Goal: Communication & Community: Answer question/provide support

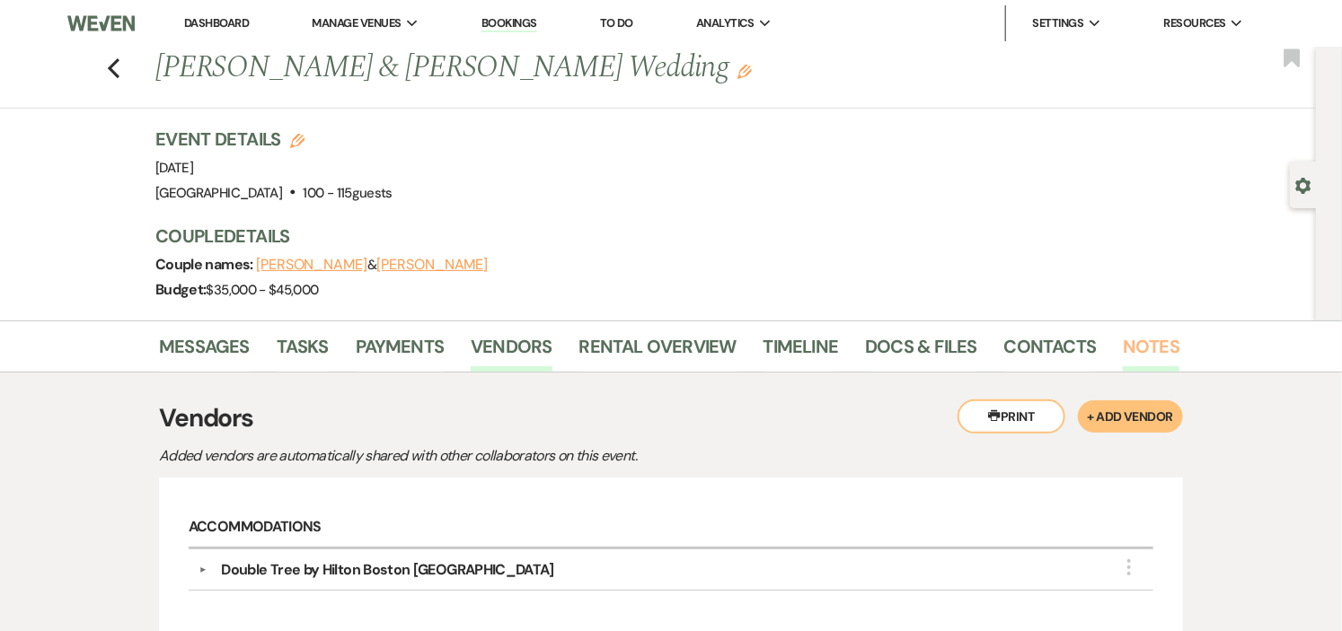
click at [1154, 340] on link "Notes" at bounding box center [1151, 352] width 57 height 40
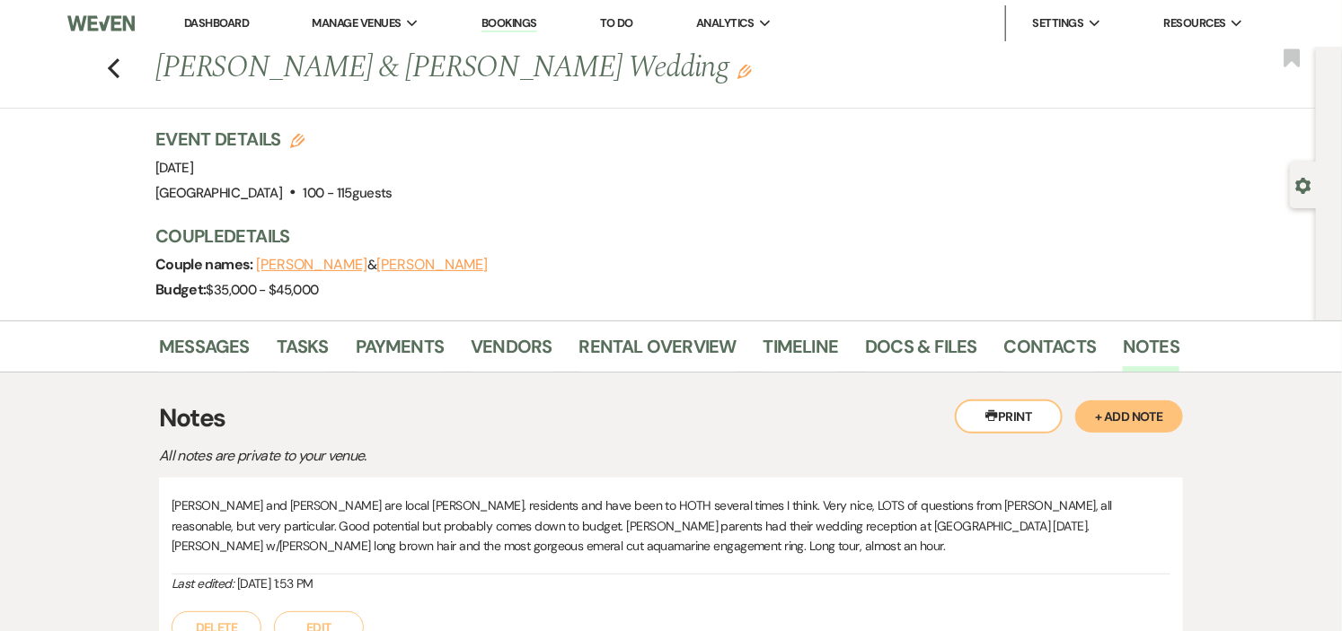
click at [203, 15] on link "Dashboard" at bounding box center [216, 22] width 65 height 15
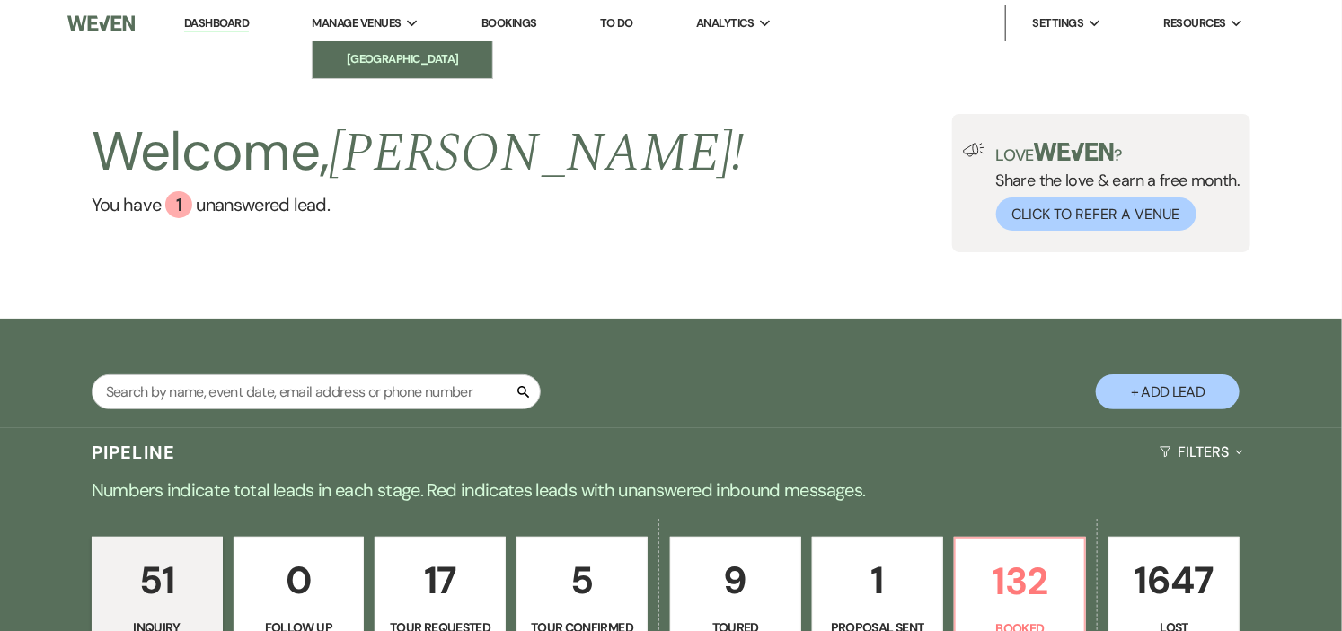
click at [409, 52] on li "[GEOGRAPHIC_DATA]" at bounding box center [403, 59] width 162 height 18
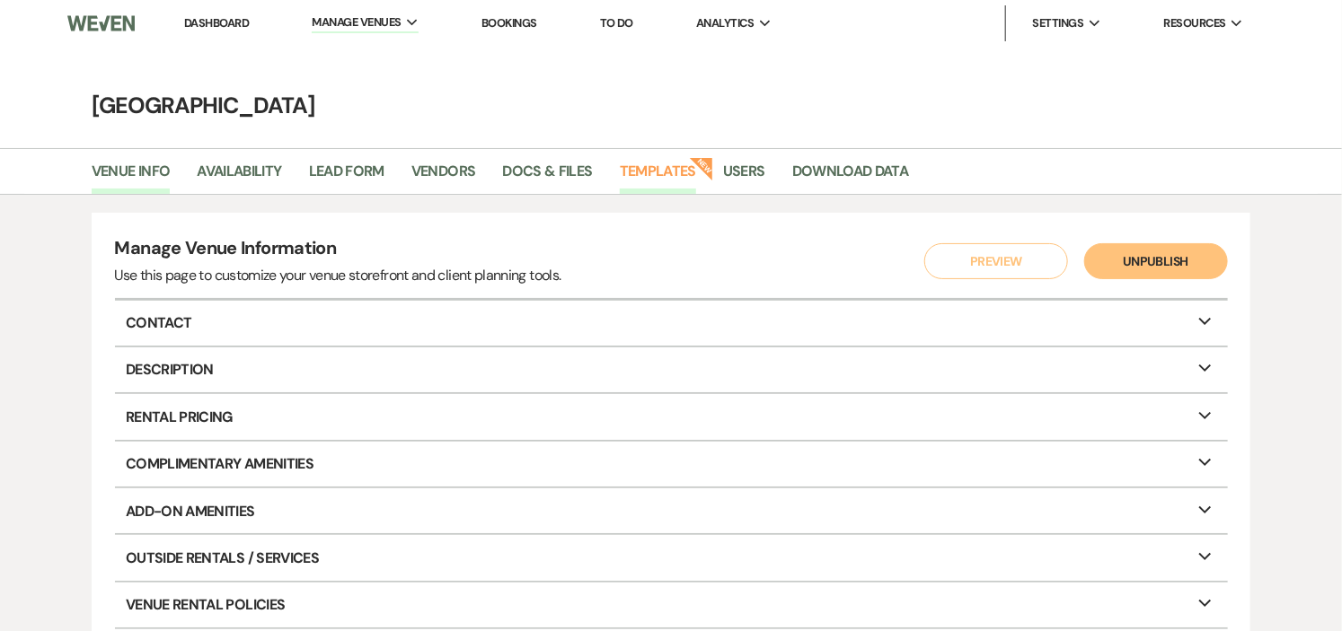
click at [644, 167] on link "Templates" at bounding box center [658, 177] width 76 height 34
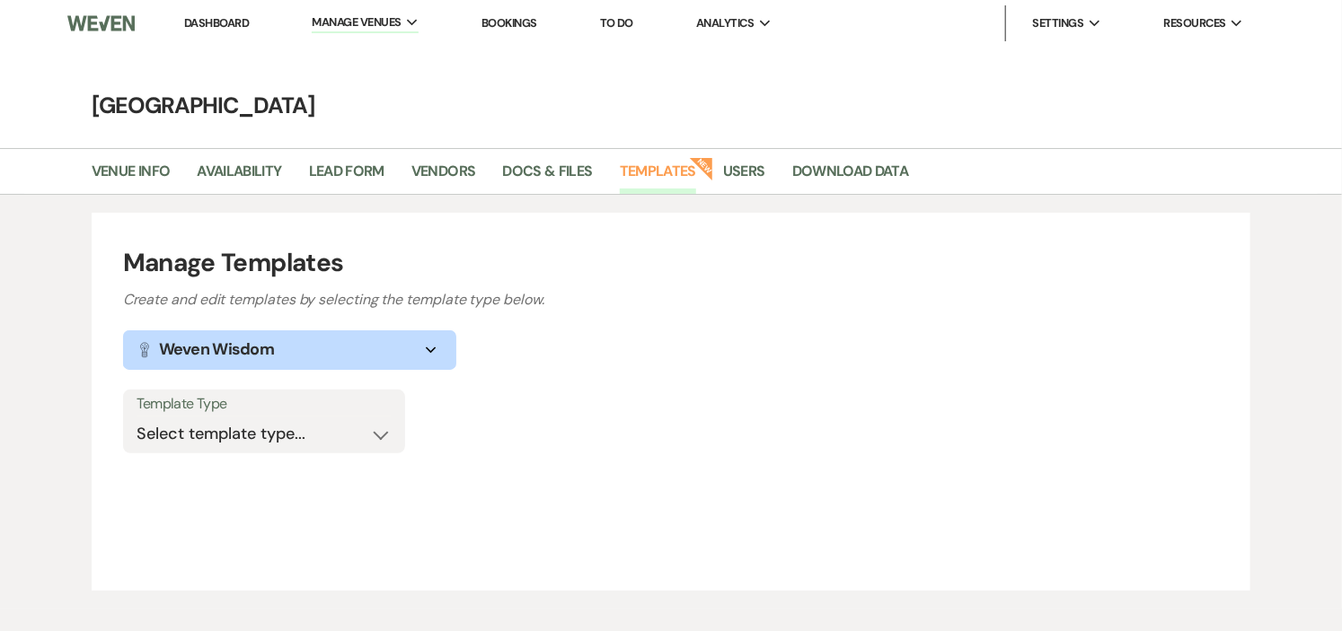
click at [425, 348] on icon "Expand" at bounding box center [431, 350] width 22 height 7
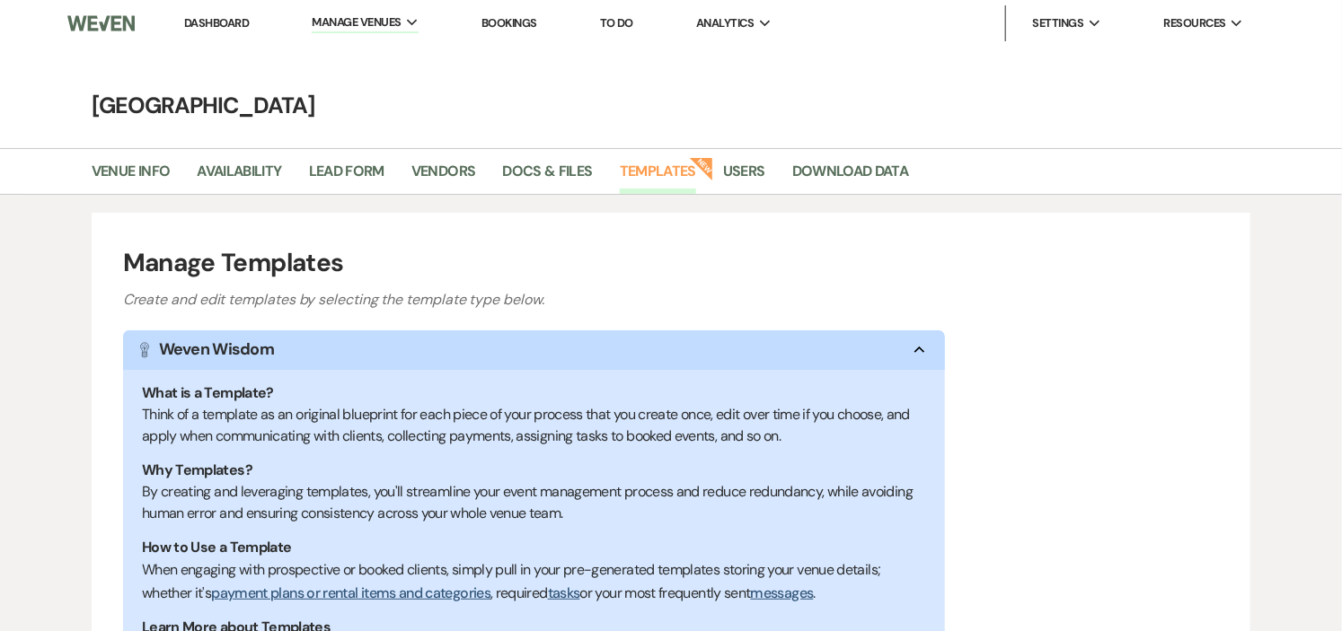
click at [1066, 345] on div "Manage Templates Create and edit templates by selecting the template type below…" at bounding box center [672, 523] width 1160 height 621
click at [921, 348] on use "button" at bounding box center [919, 350] width 10 height 6
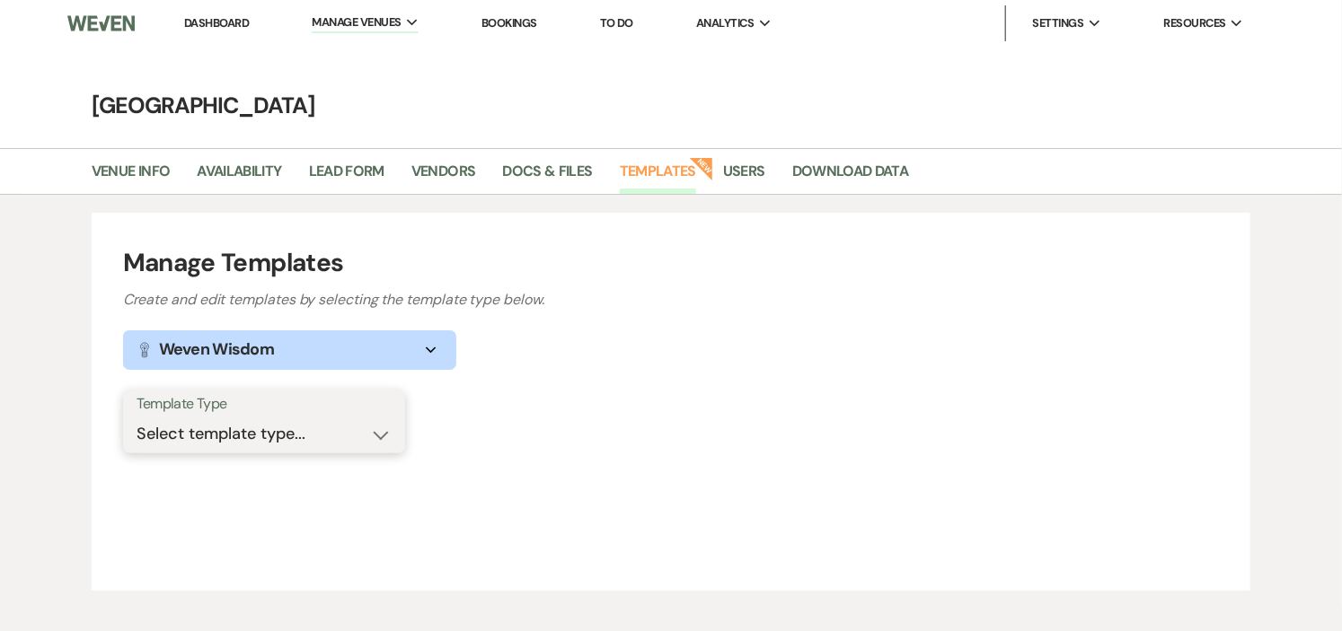
click at [384, 435] on select "Select template type... Task List Message Templates Payment Plan Inventory Item…" at bounding box center [264, 434] width 255 height 35
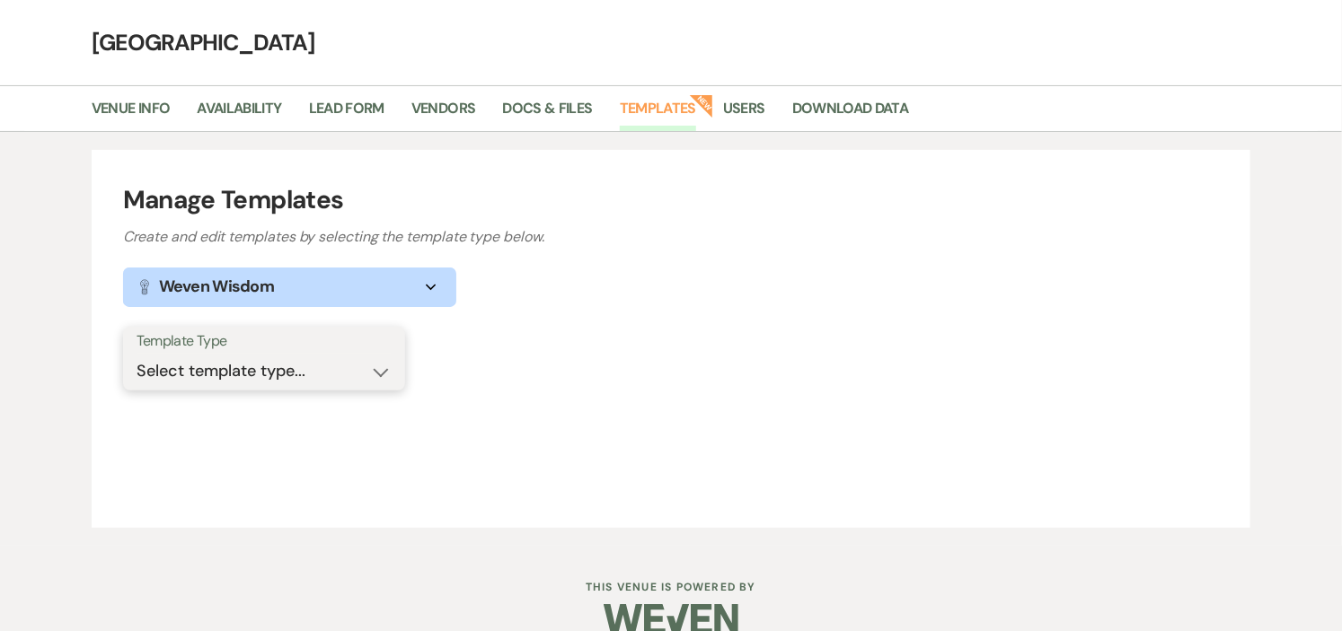
scroll to position [93, 0]
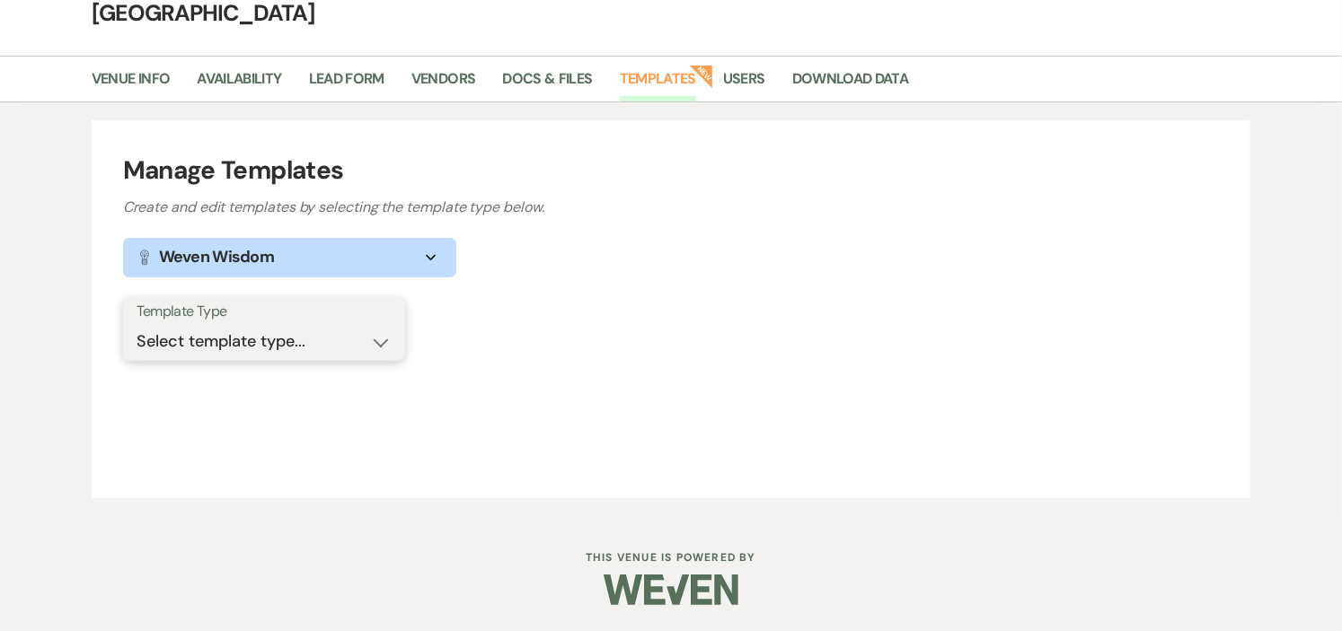
click at [379, 329] on select "Select template type... Task List Message Templates Payment Plan Inventory Item…" at bounding box center [264, 341] width 255 height 35
select select "Message Templates"
click at [137, 324] on select "Select template type... Task List Message Templates Payment Plan Inventory Item…" at bounding box center [264, 341] width 255 height 35
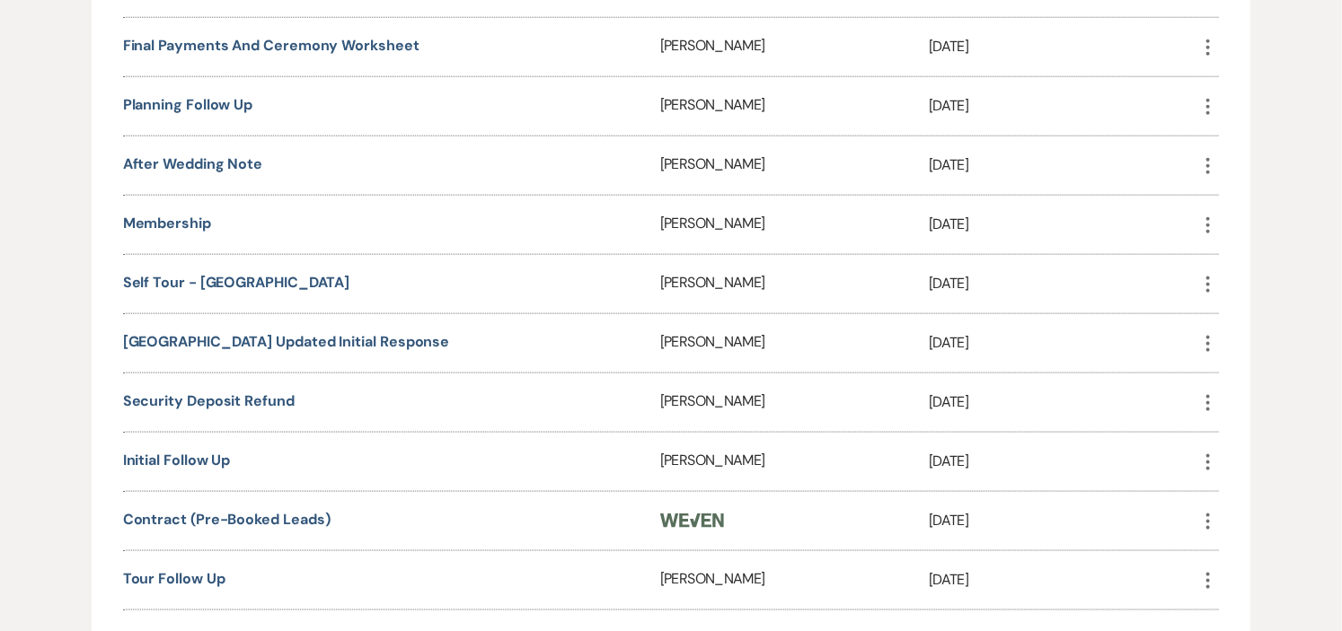
scroll to position [891, 0]
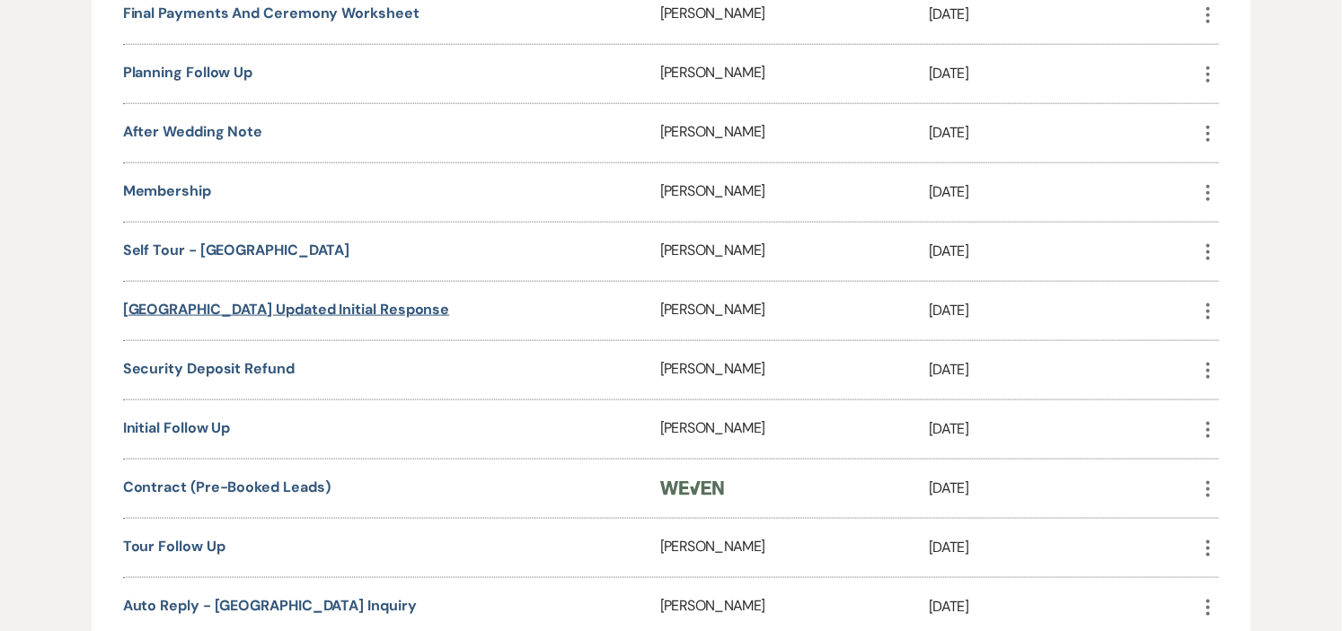
click at [313, 303] on link "Long Hill Updated Initial Response" at bounding box center [286, 309] width 327 height 19
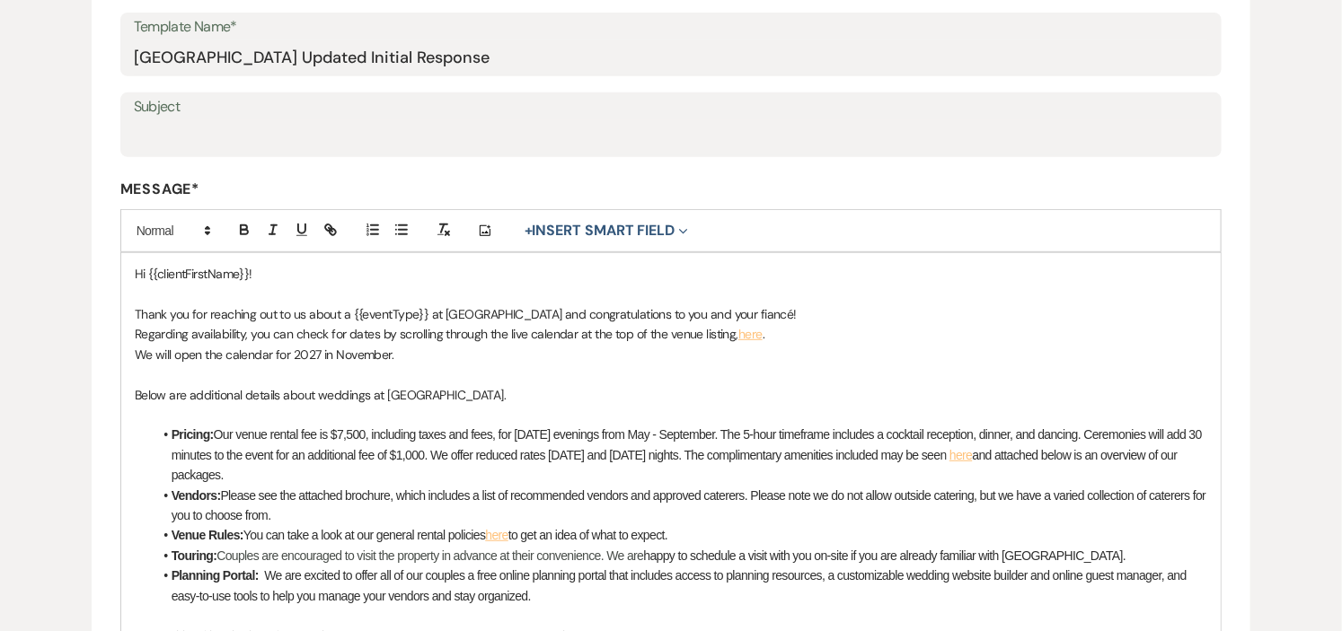
scroll to position [399, 0]
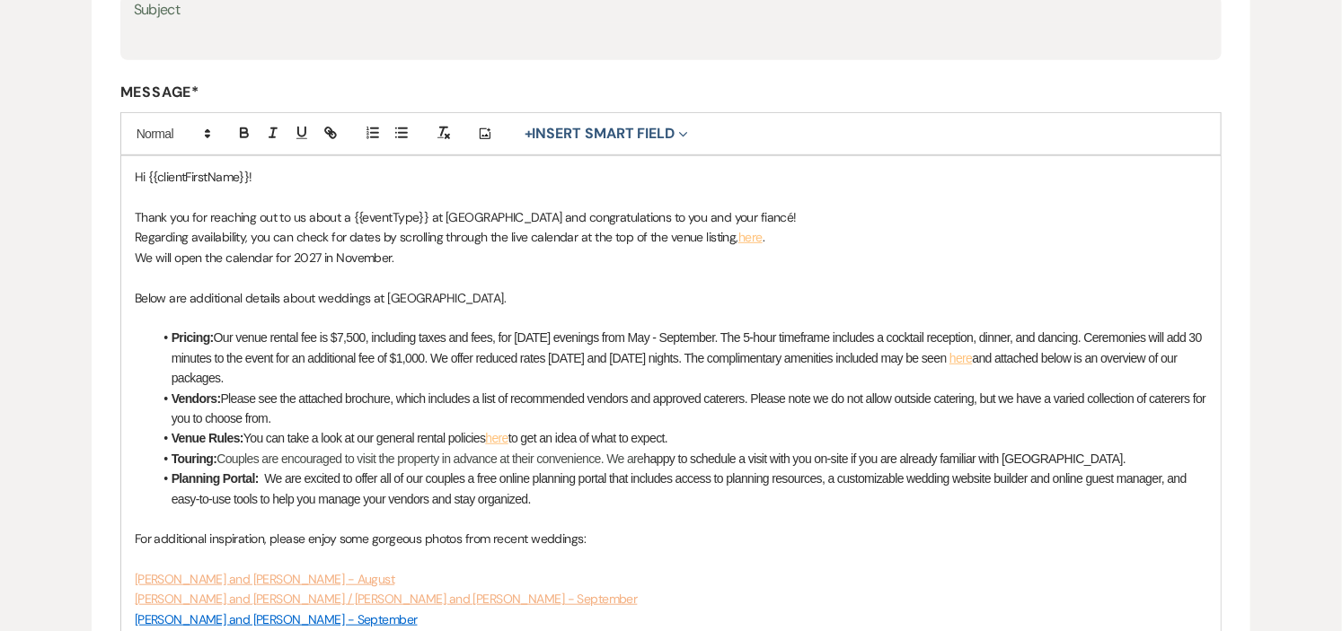
click at [492, 269] on p at bounding box center [671, 278] width 1073 height 20
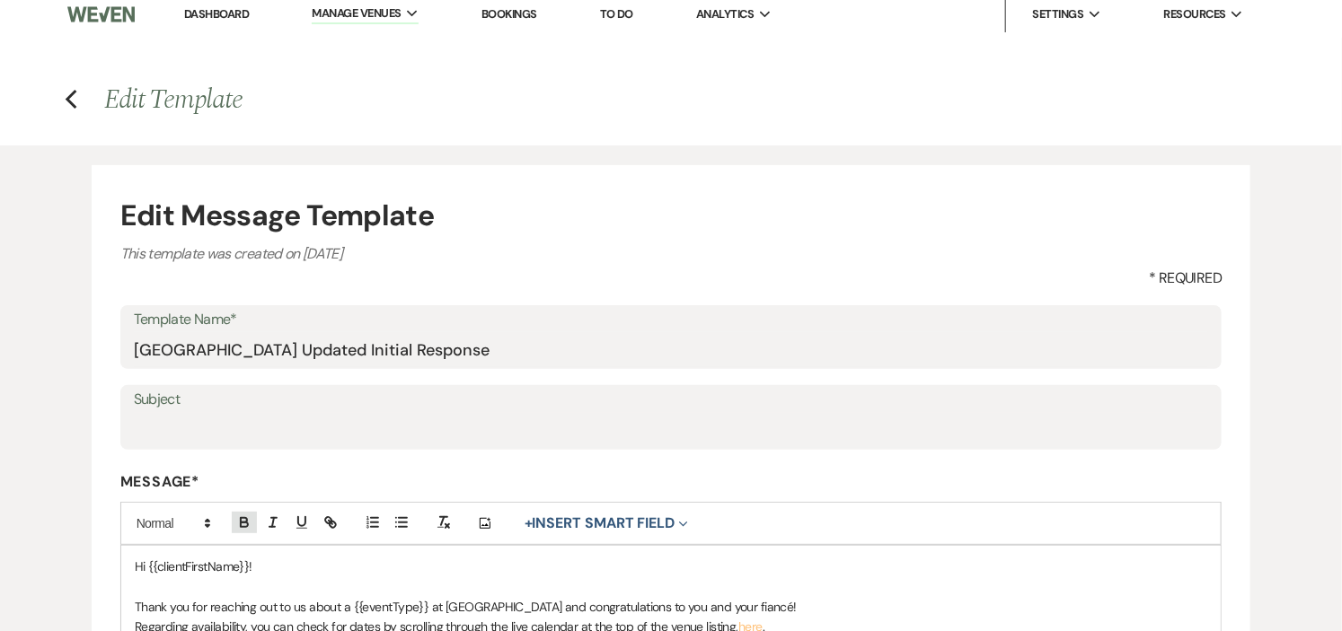
scroll to position [0, 0]
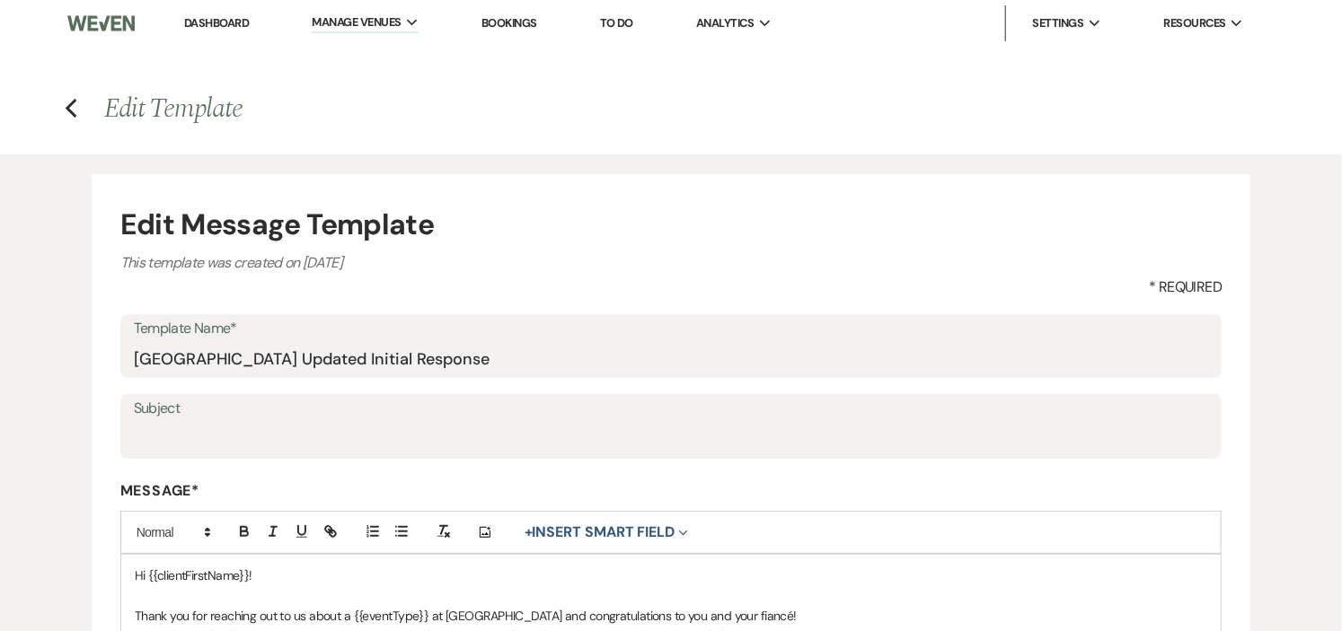
click at [228, 22] on link "Dashboard" at bounding box center [216, 22] width 65 height 15
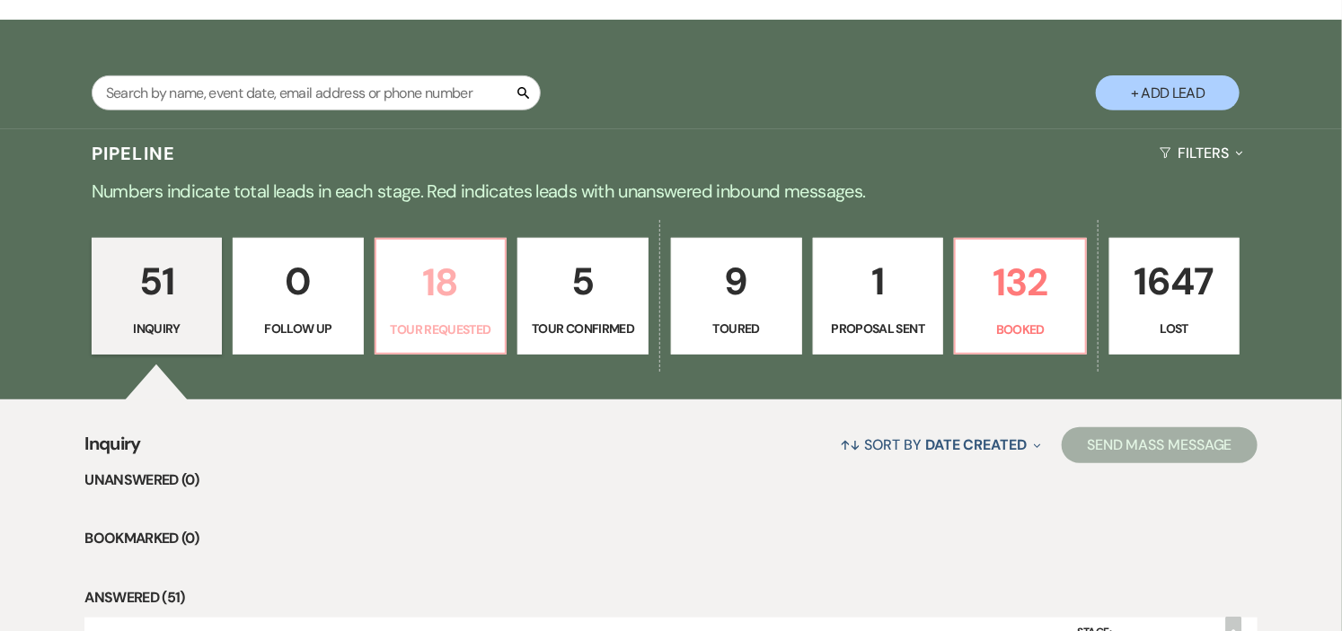
click at [446, 341] on link "18 Tour Requested" at bounding box center [441, 296] width 133 height 117
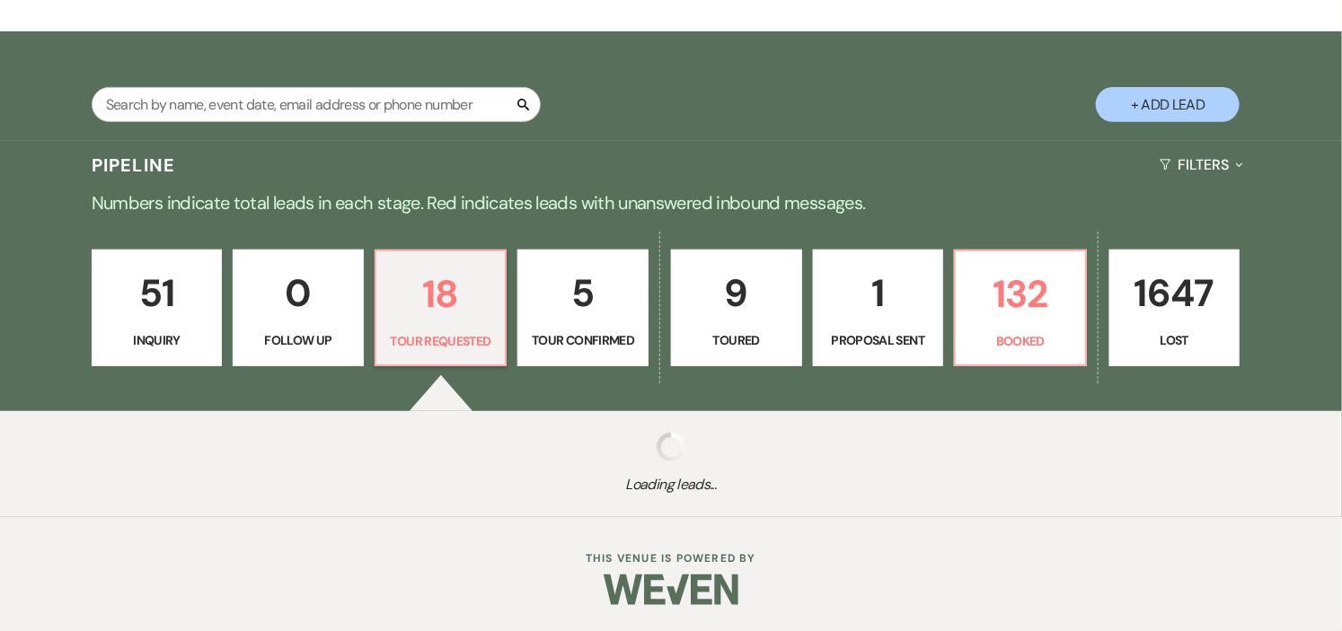
select select "2"
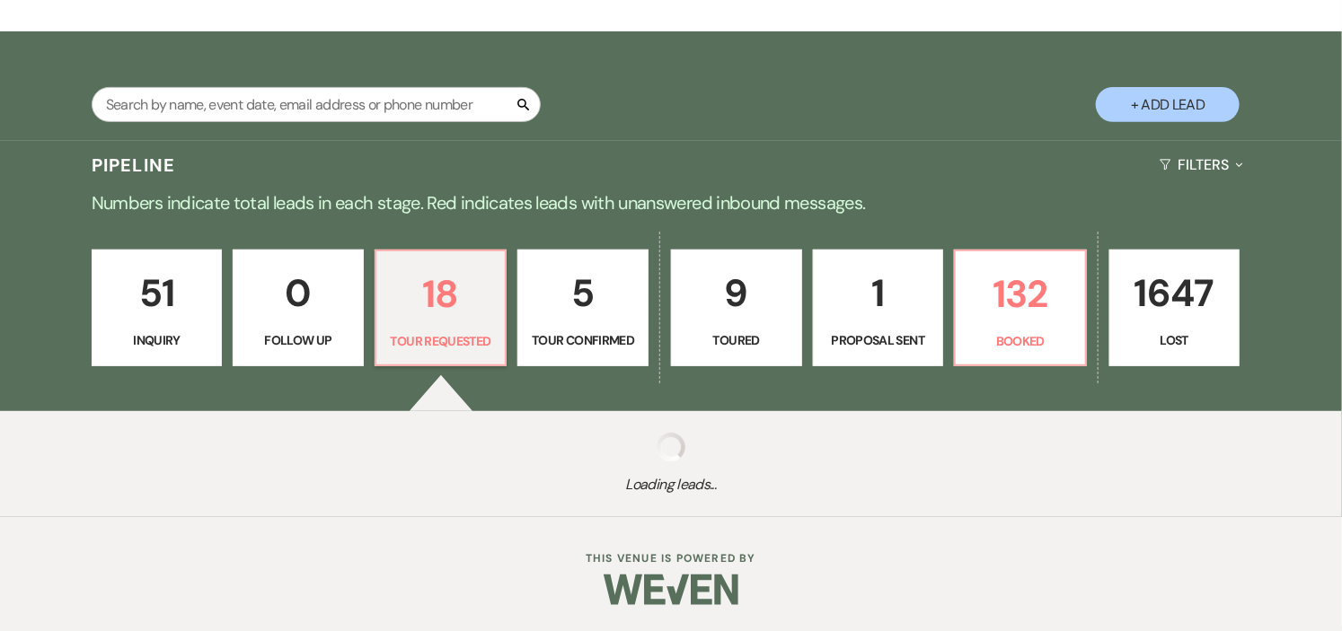
select select "2"
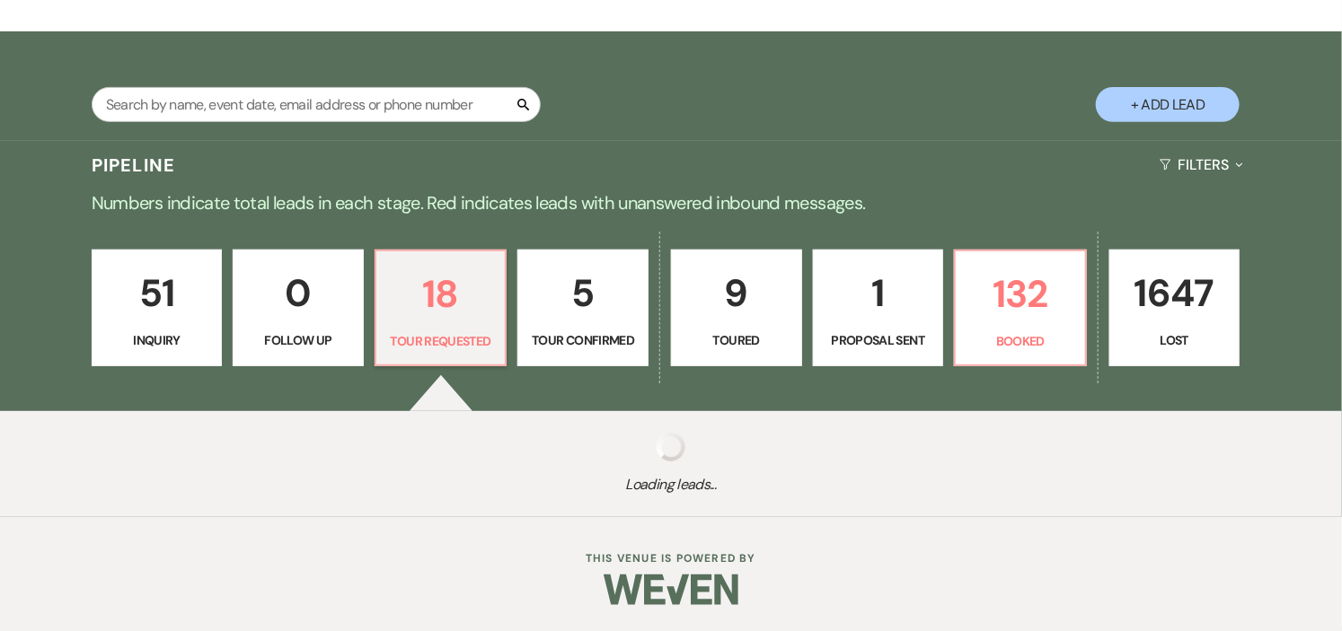
select select "2"
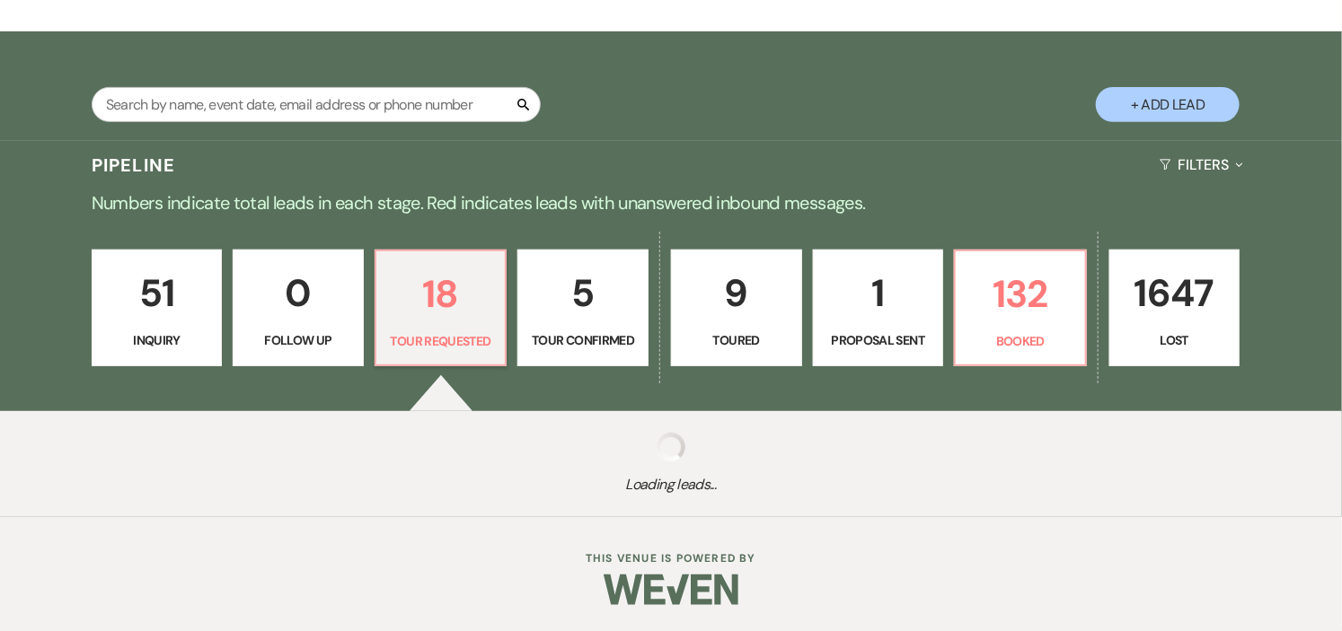
select select "2"
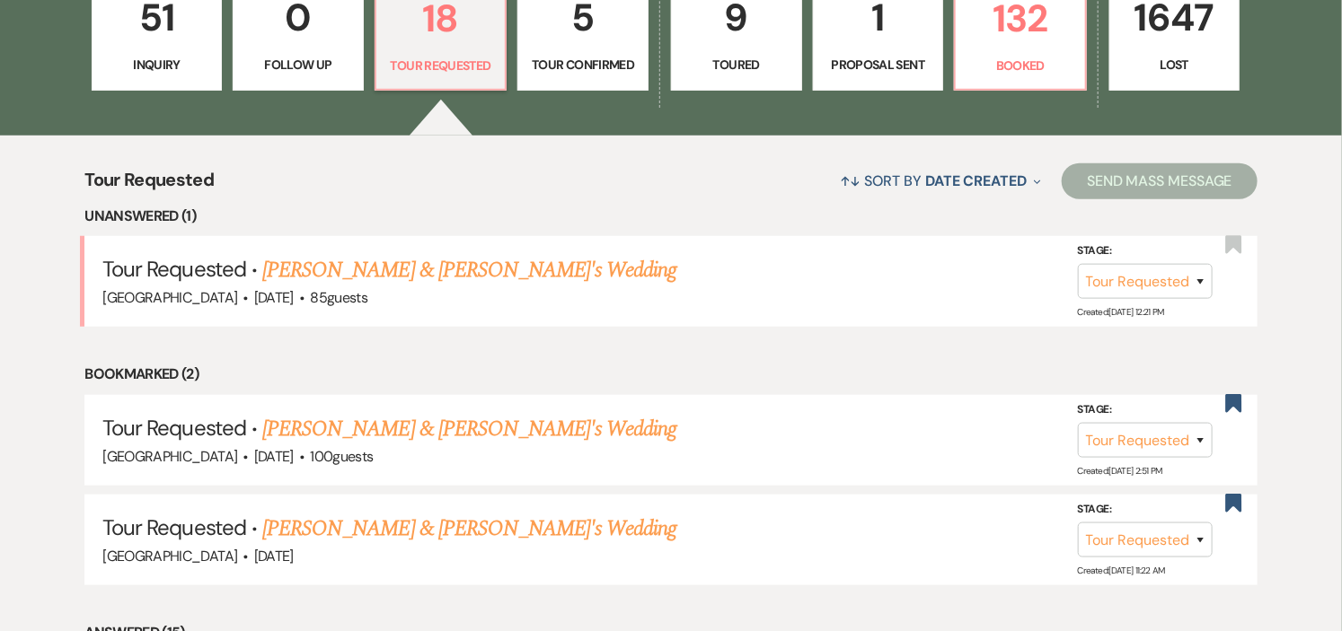
scroll to position [598, 0]
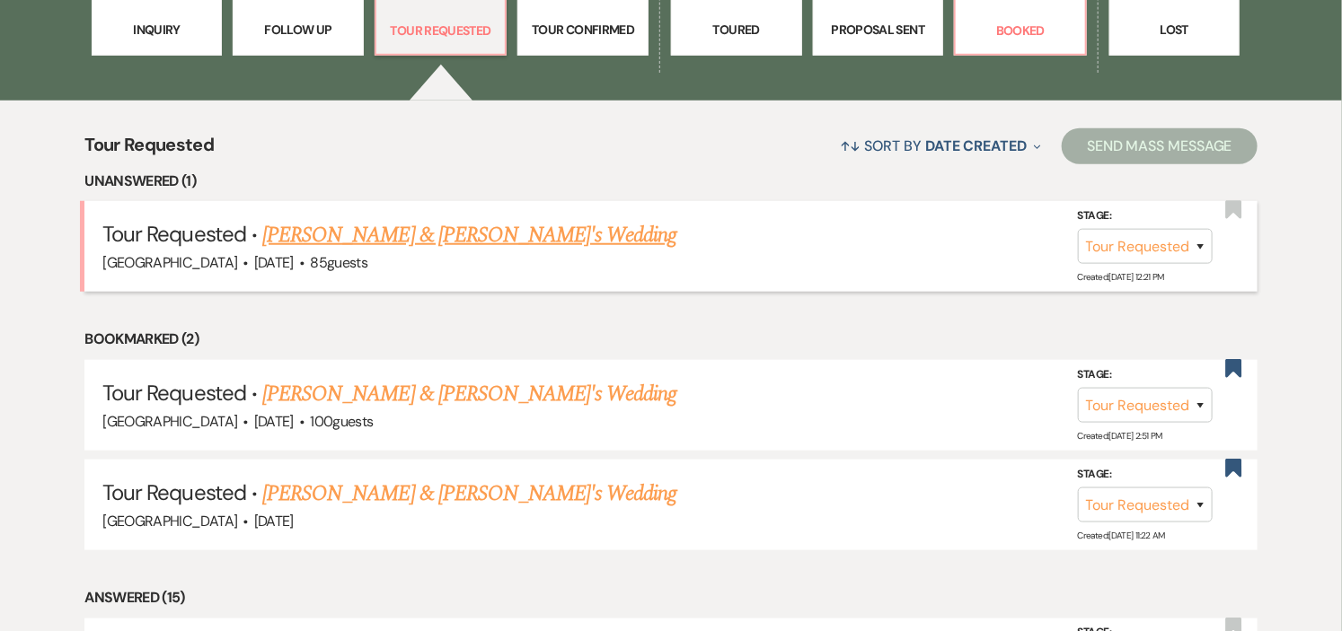
click at [346, 236] on link "Ali Nahigian & Fiance's Wedding" at bounding box center [469, 235] width 415 height 32
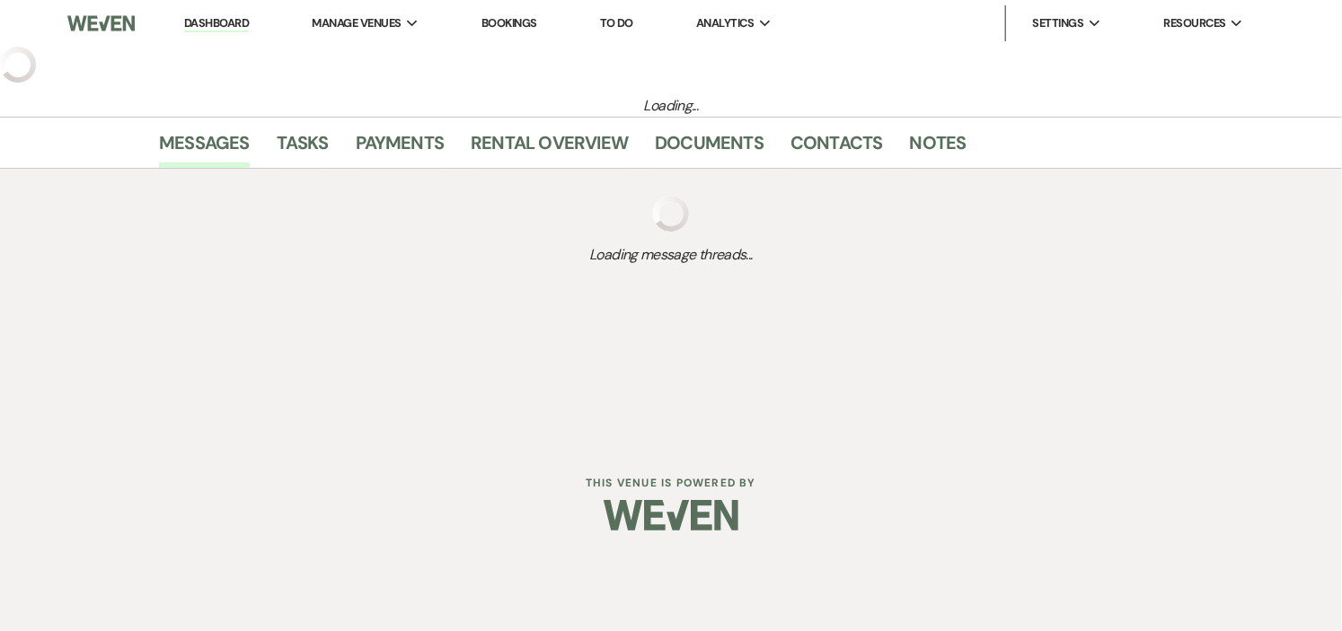
select select "2"
select select "5"
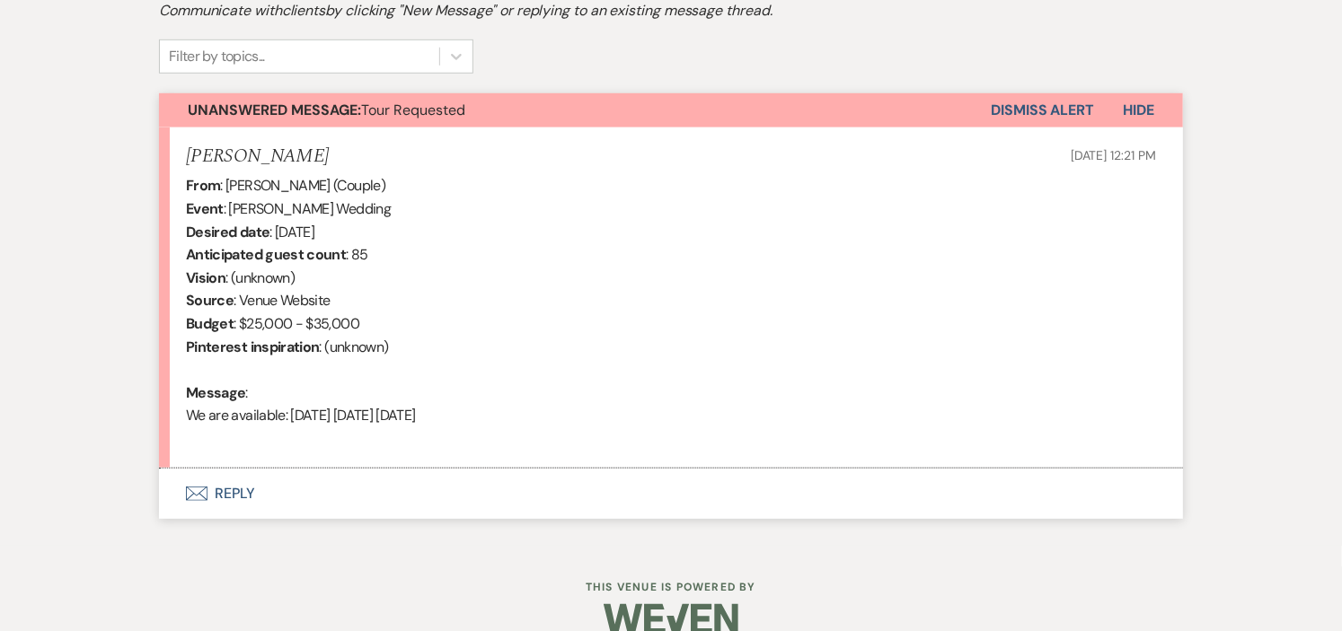
scroll to position [598, 0]
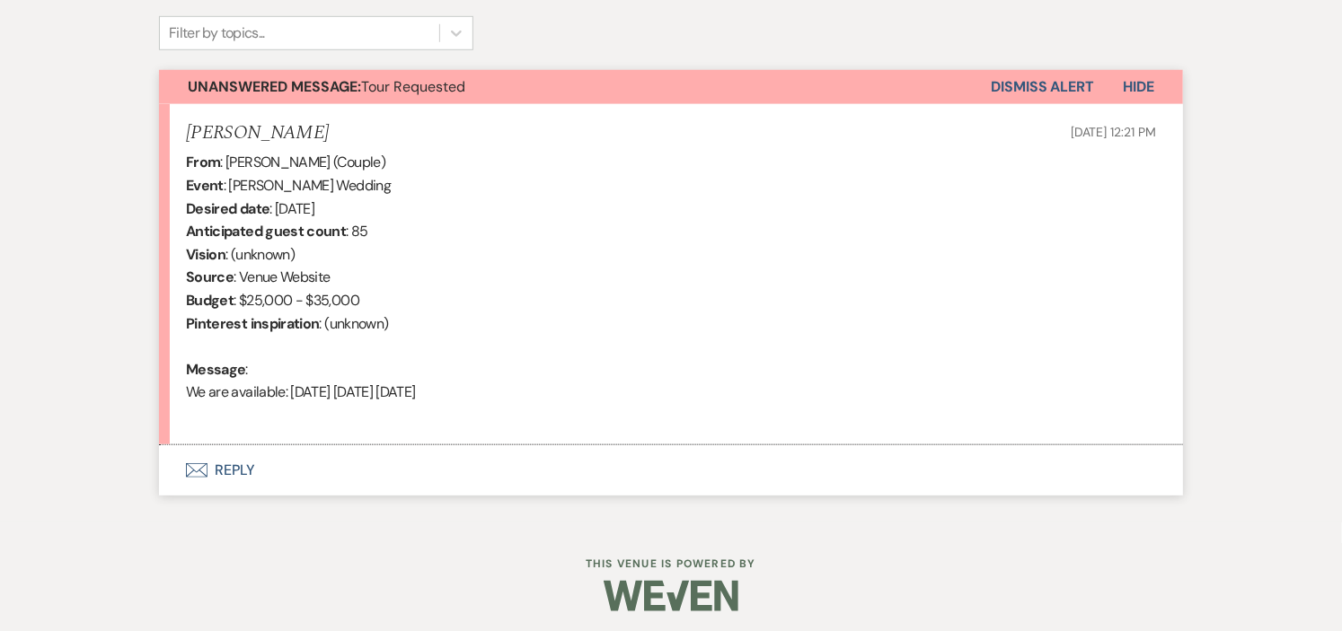
click at [225, 467] on button "Envelope Reply" at bounding box center [671, 470] width 1024 height 50
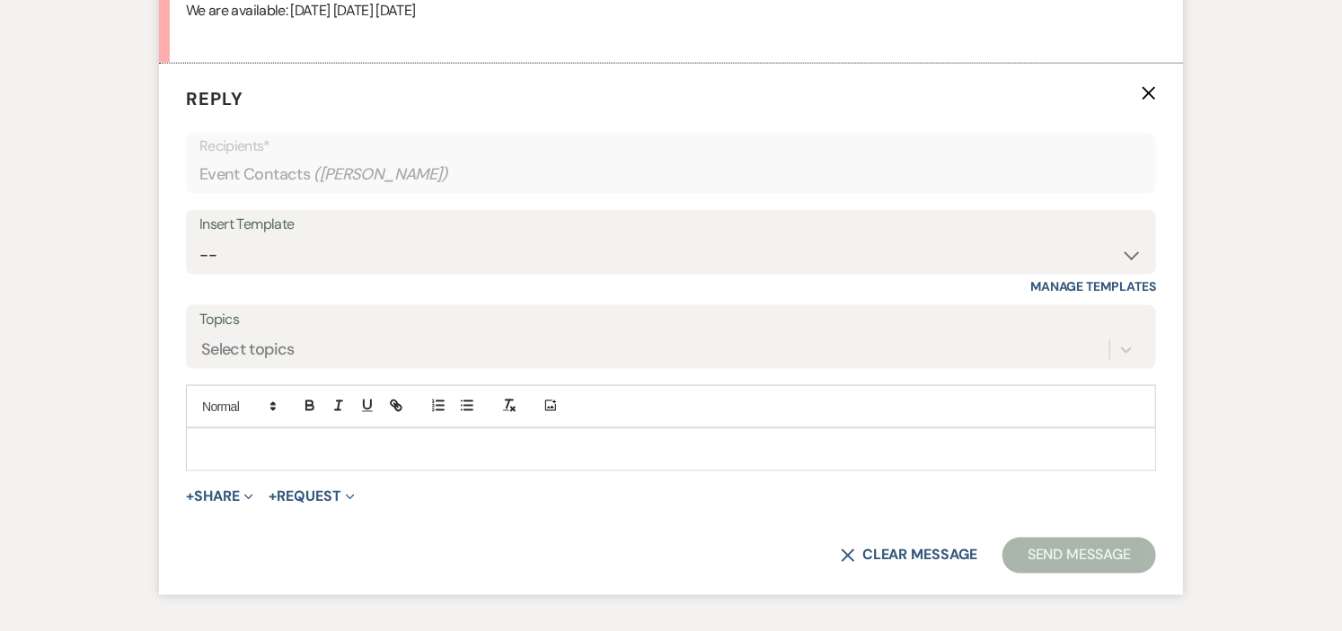
scroll to position [994, 0]
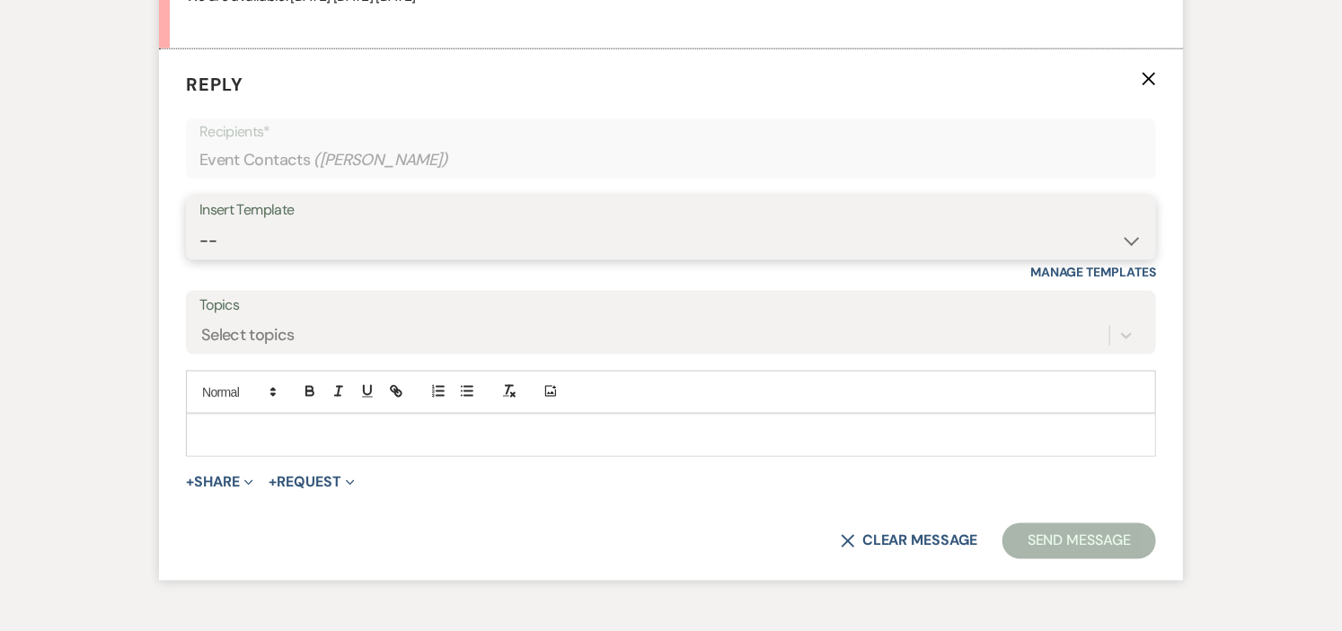
click at [1133, 238] on select "-- Weven Planning Portal Introduction (Booked Events) Initial Inquiry Response …" at bounding box center [670, 241] width 943 height 35
select select "600"
click at [199, 224] on select "-- Weven Planning Portal Introduction (Booked Events) Initial Inquiry Response …" at bounding box center [670, 241] width 943 height 35
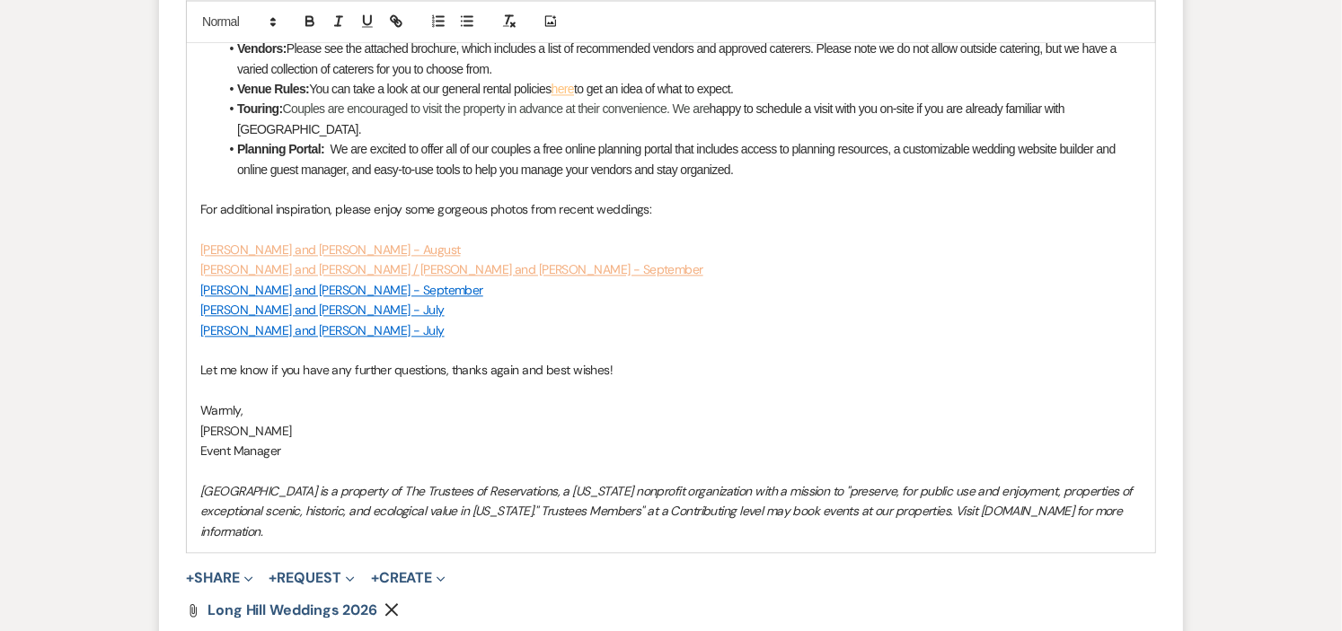
scroll to position [1793, 0]
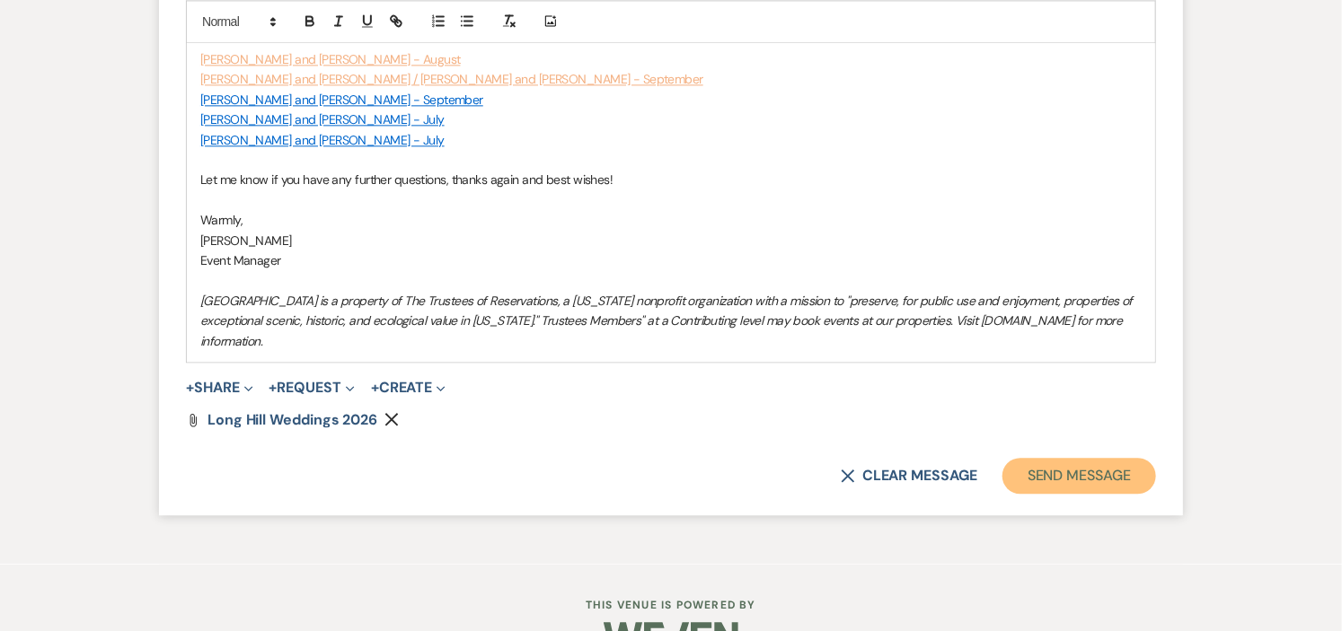
click at [1092, 458] on button "Send Message" at bounding box center [1079, 476] width 154 height 36
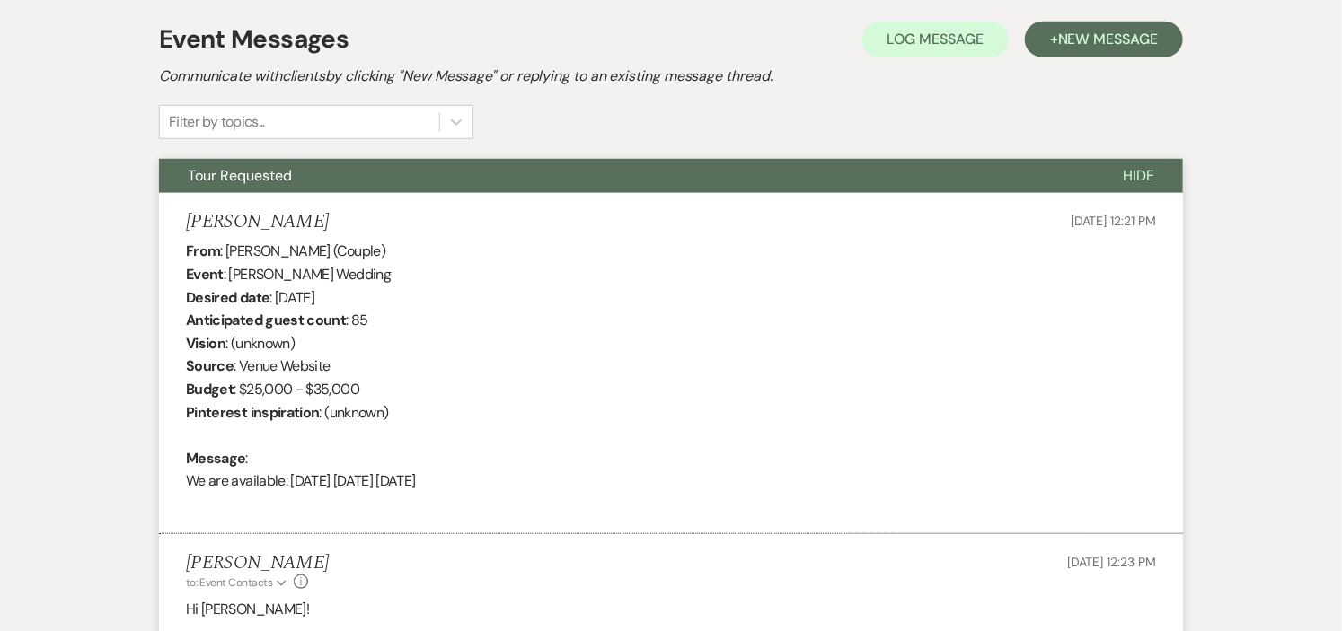
scroll to position [0, 0]
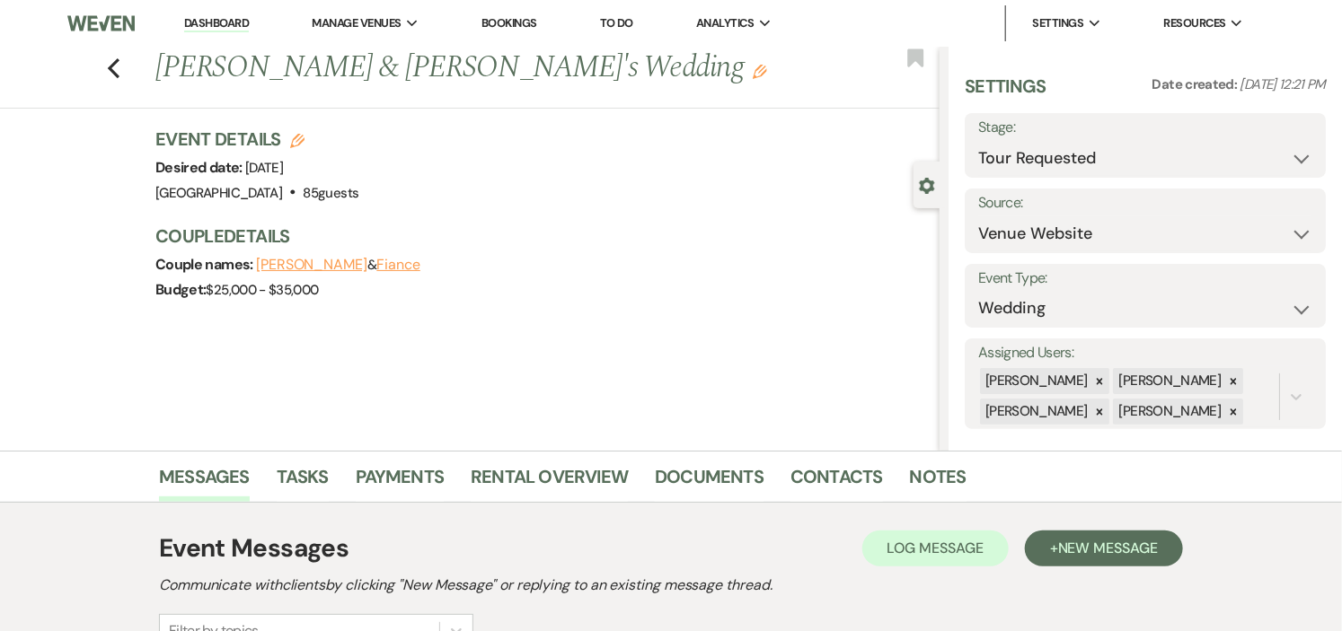
click at [228, 22] on link "Dashboard" at bounding box center [216, 23] width 65 height 17
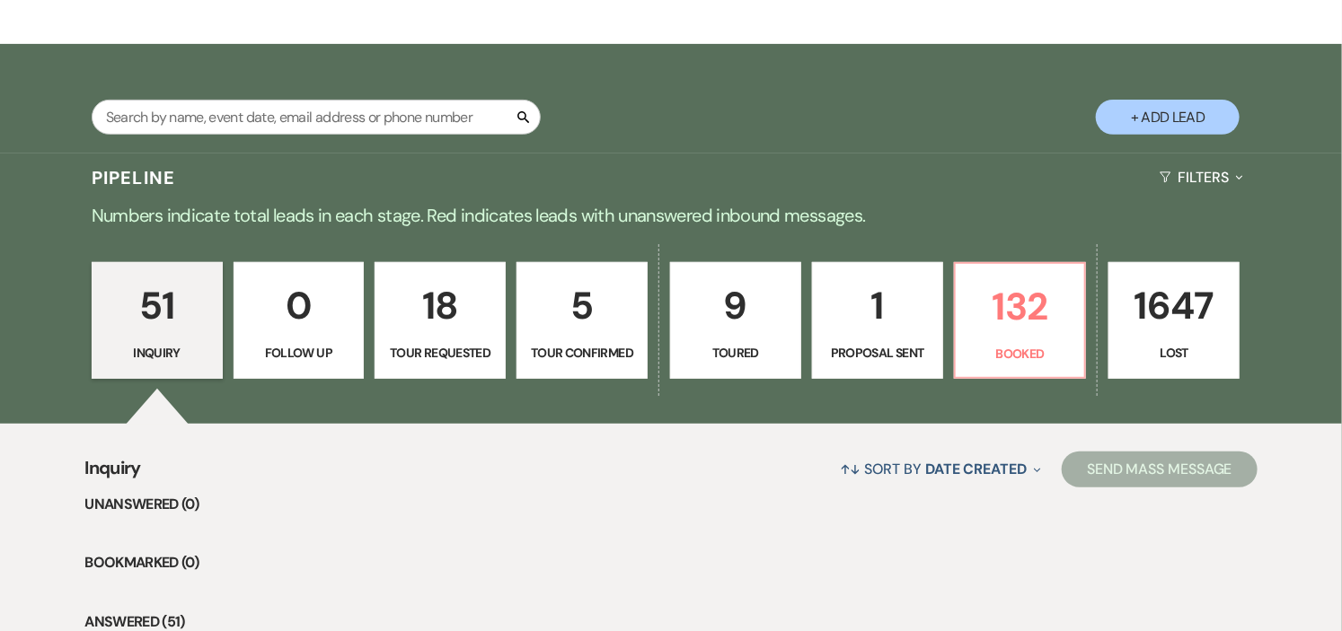
scroll to position [299, 0]
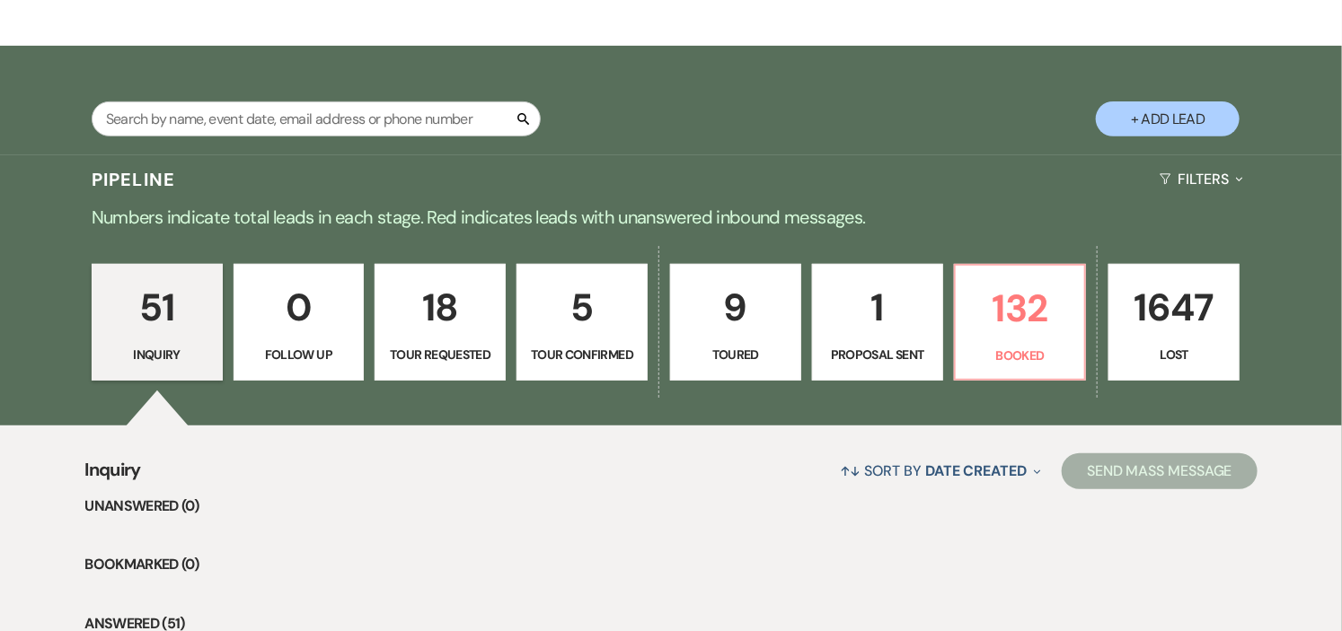
scroll to position [299, 0]
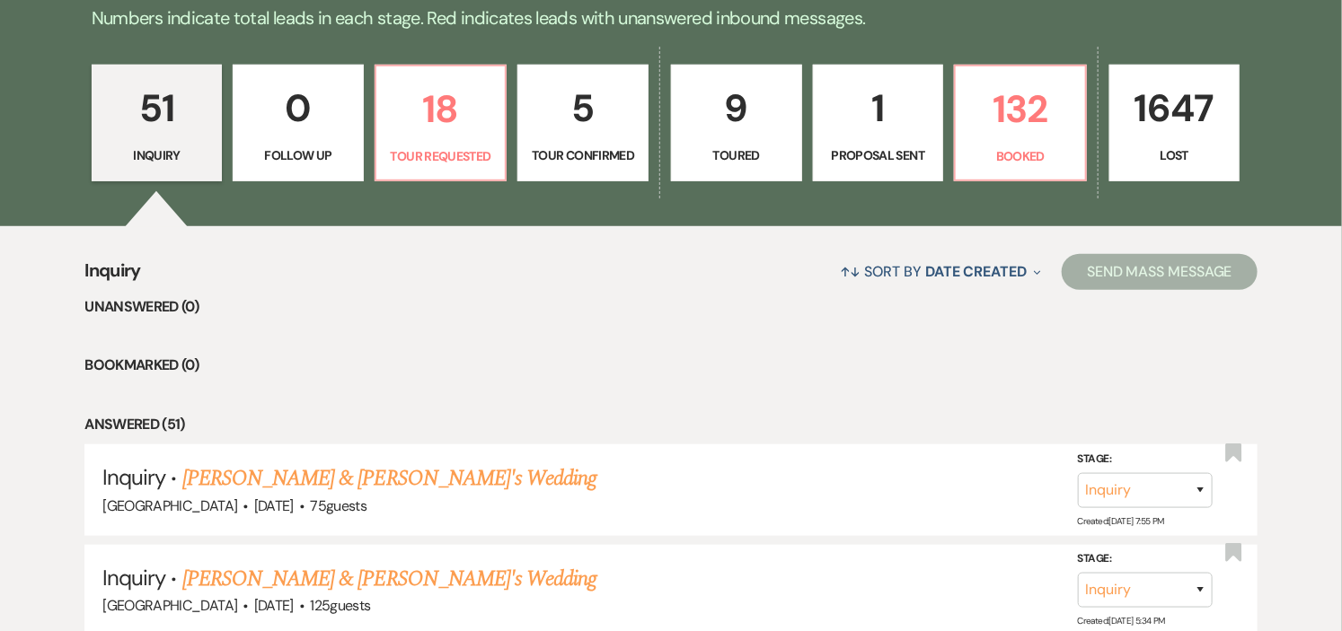
scroll to position [498, 0]
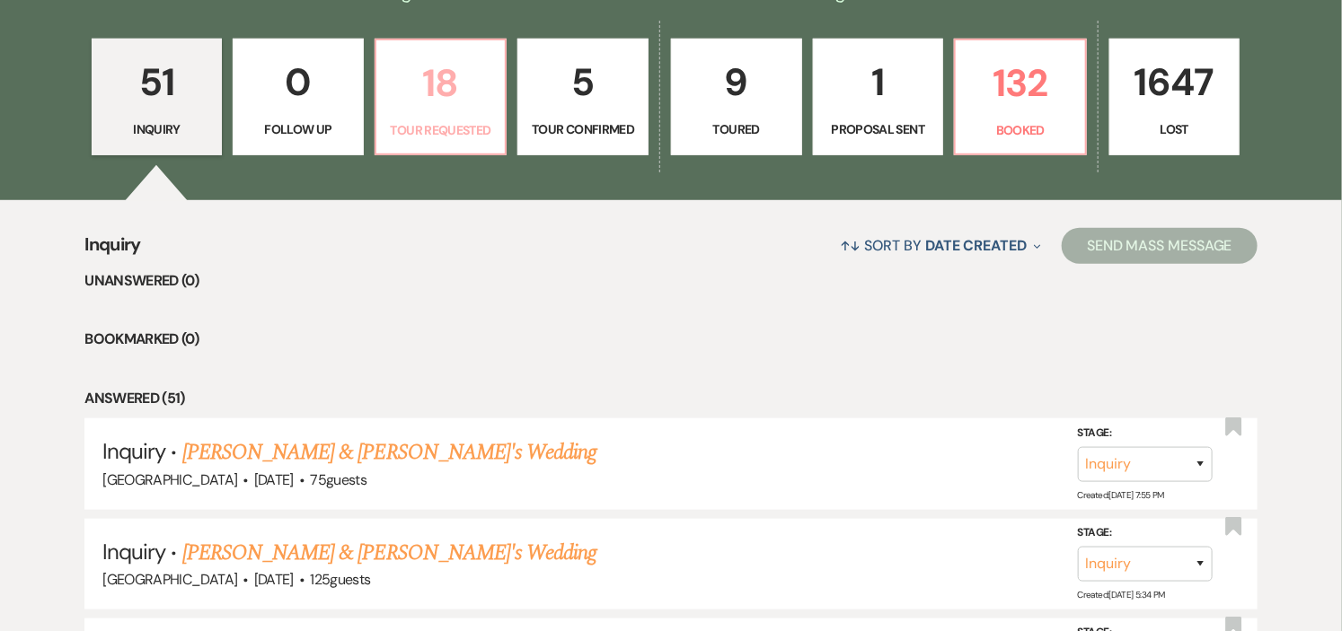
click at [453, 101] on p "18" at bounding box center [441, 83] width 108 height 60
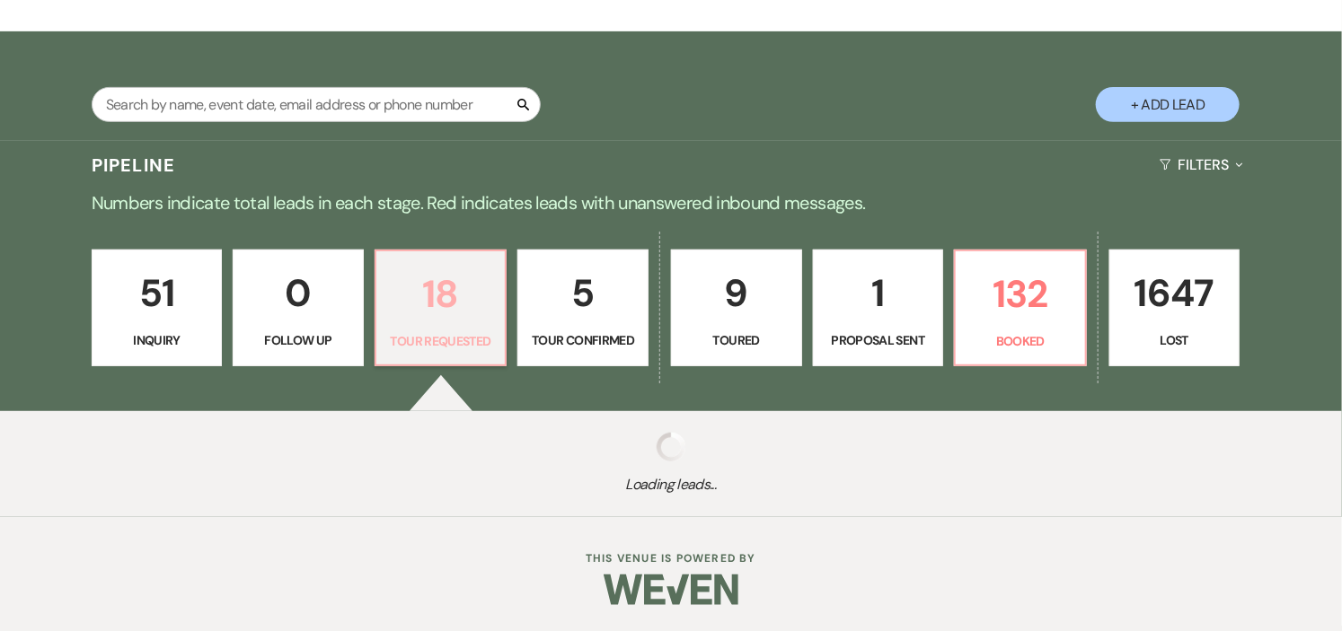
select select "2"
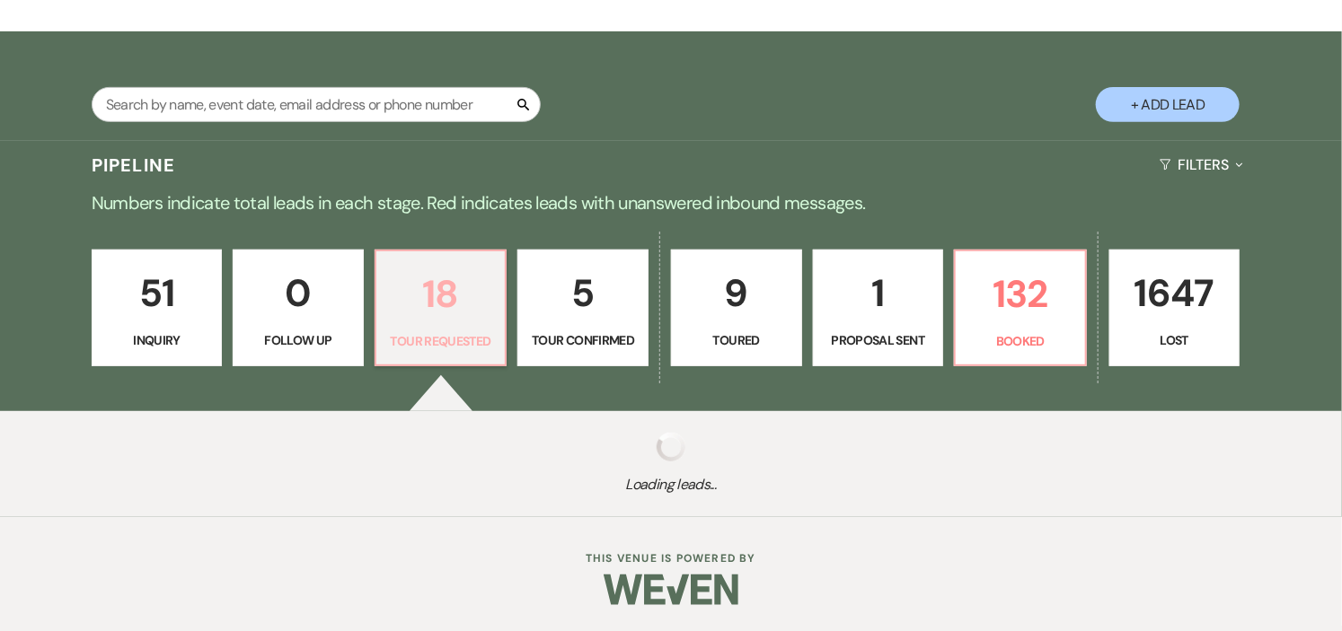
select select "2"
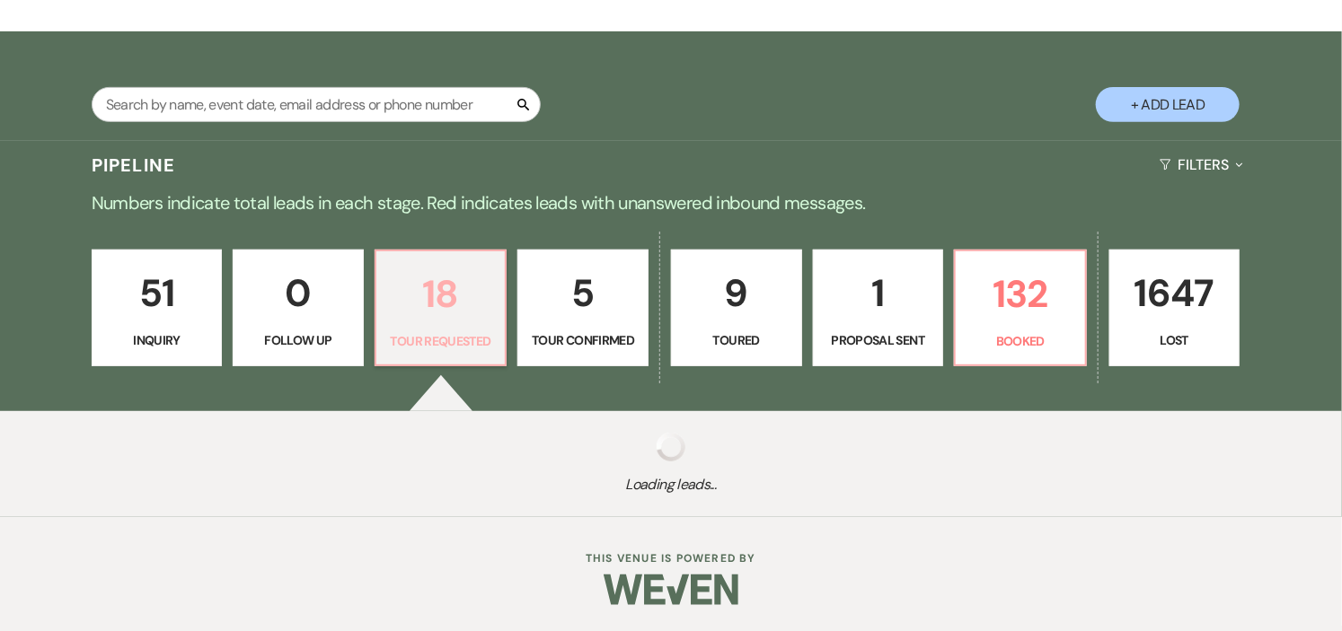
select select "2"
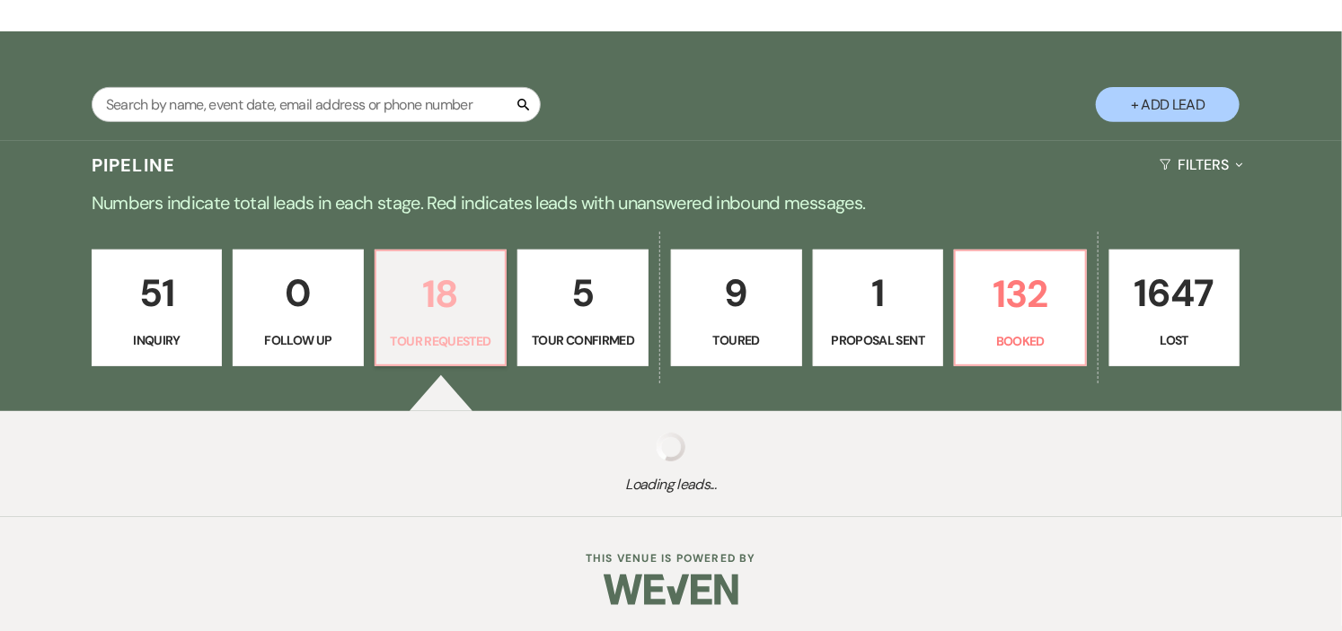
select select "2"
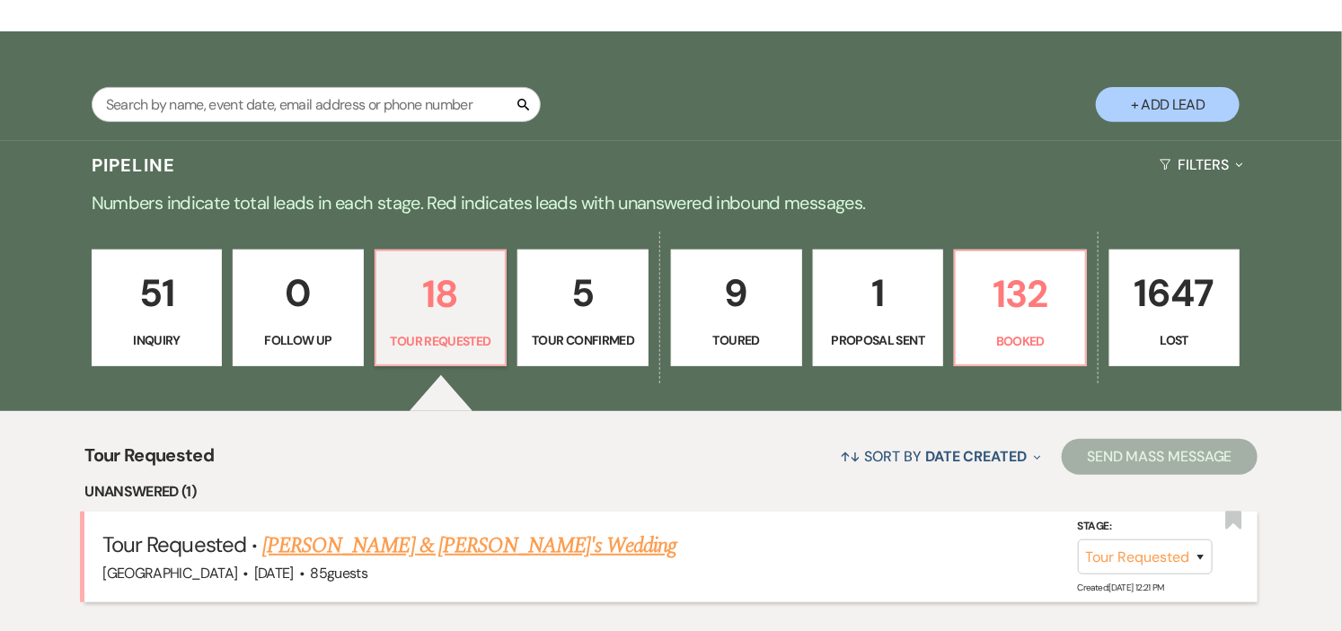
scroll to position [498, 0]
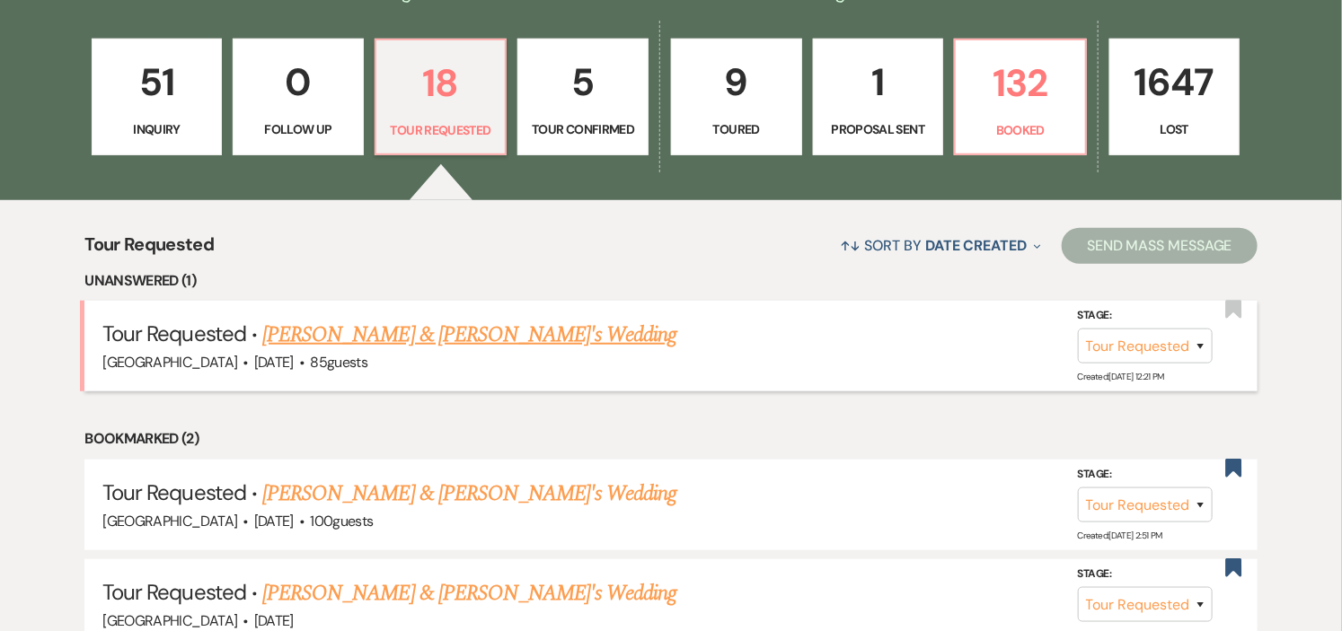
click at [473, 337] on link "Ali Nahigian & Fiance's Wedding" at bounding box center [469, 335] width 415 height 32
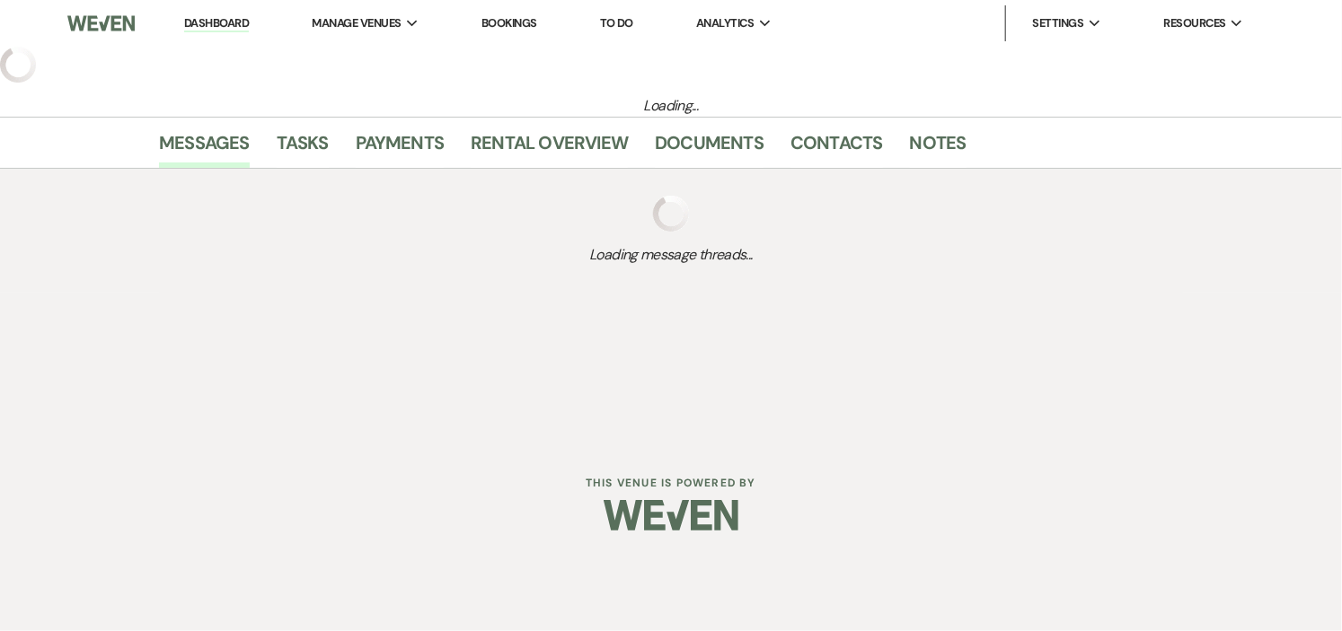
select select "2"
select select "5"
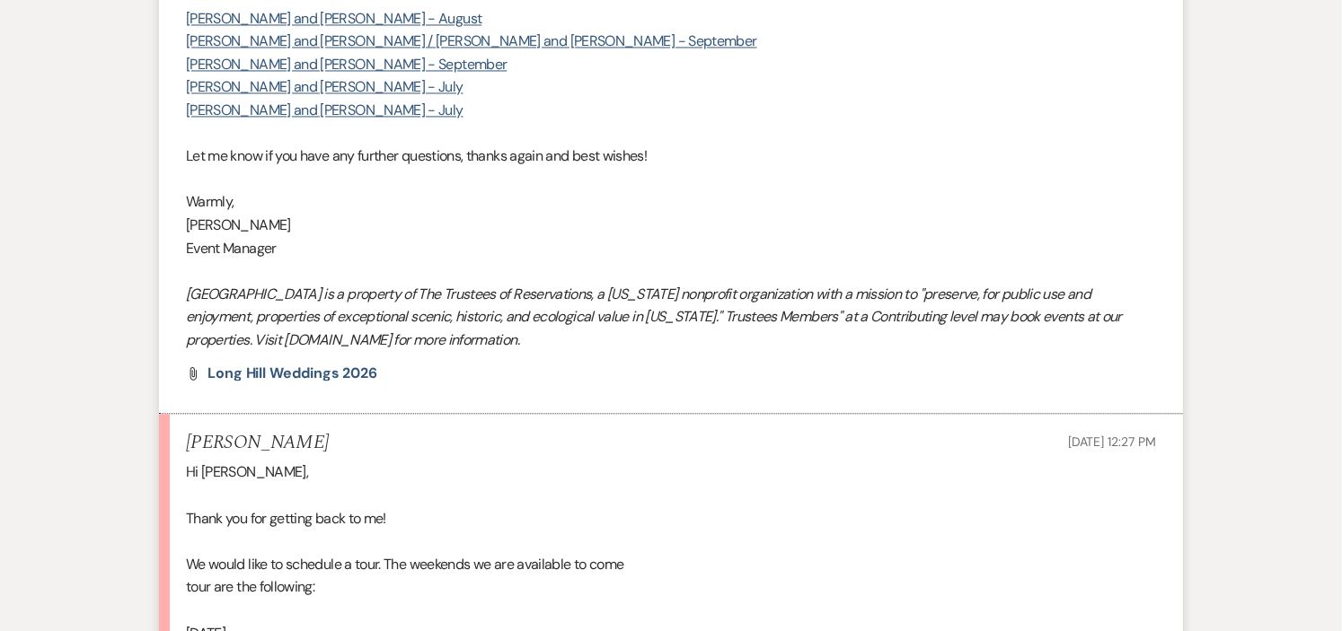
scroll to position [1896, 0]
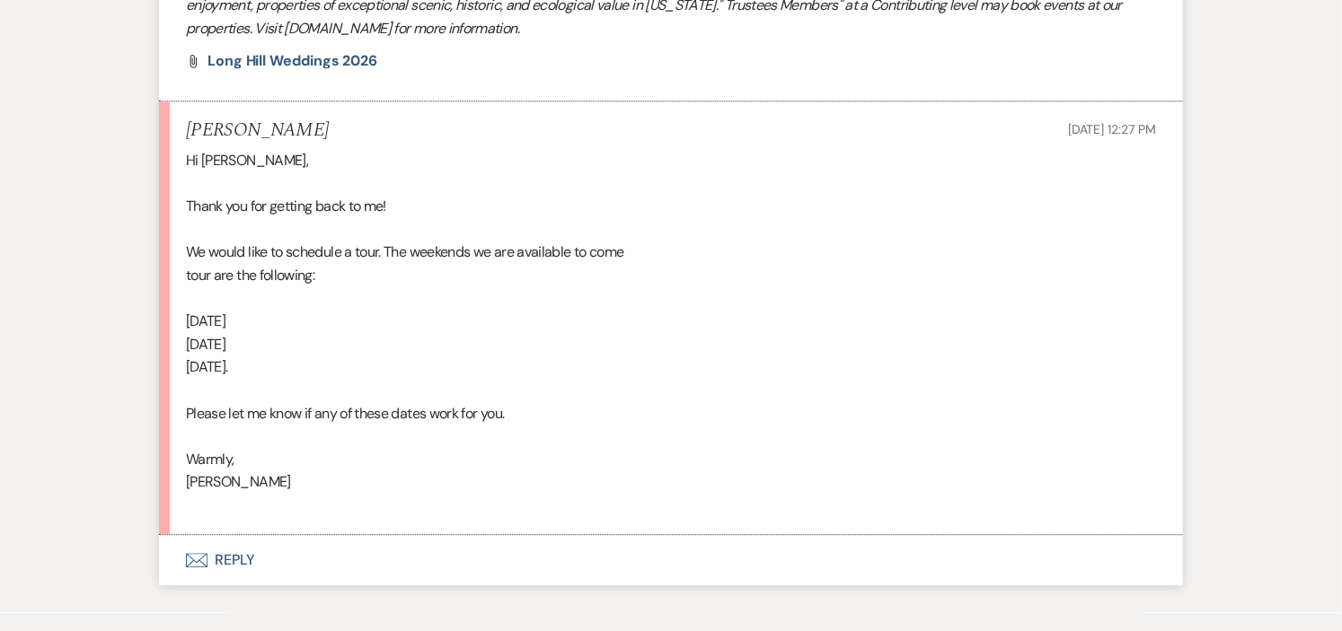
click at [236, 561] on button "Envelope Reply" at bounding box center [671, 560] width 1024 height 50
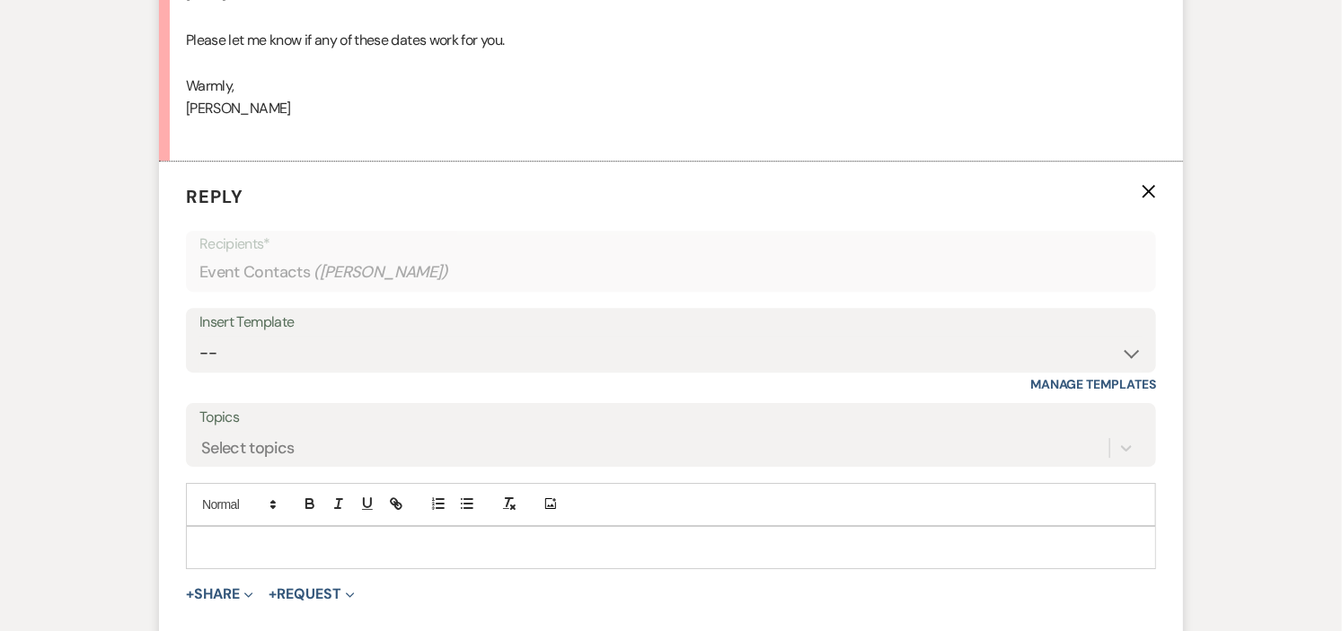
scroll to position [2302, 0]
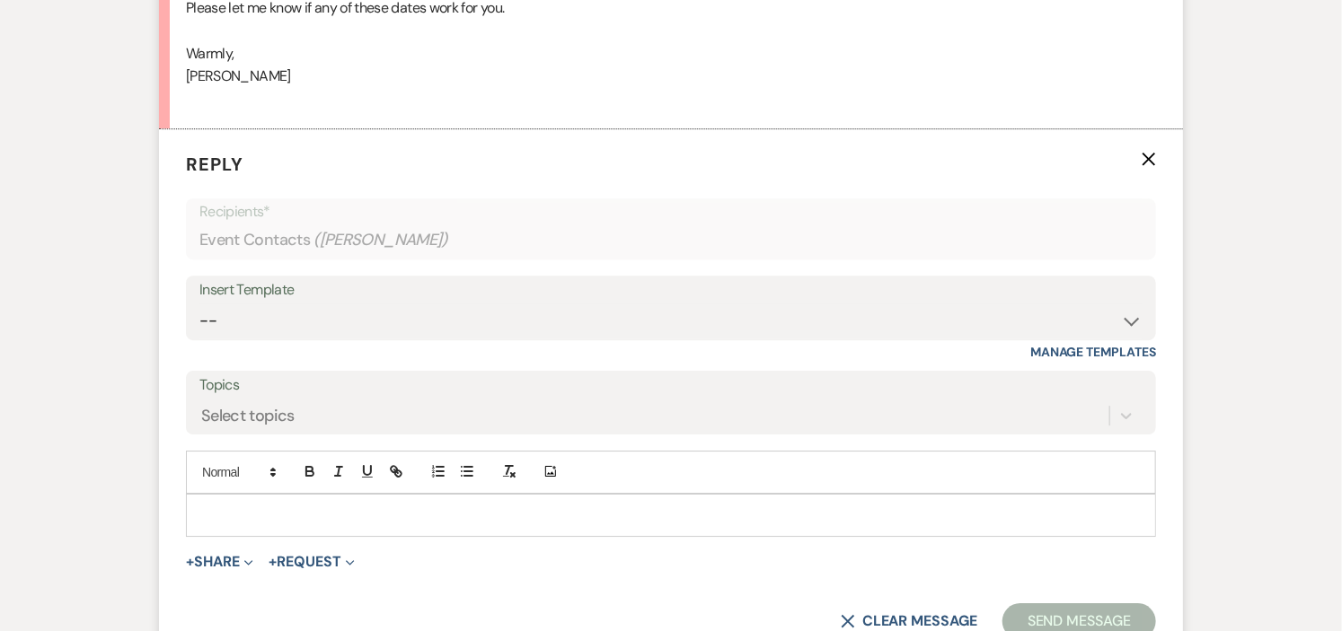
drag, startPoint x: 399, startPoint y: 526, endPoint x: 405, endPoint y: 517, distance: 11.0
click at [402, 522] on div at bounding box center [671, 515] width 968 height 41
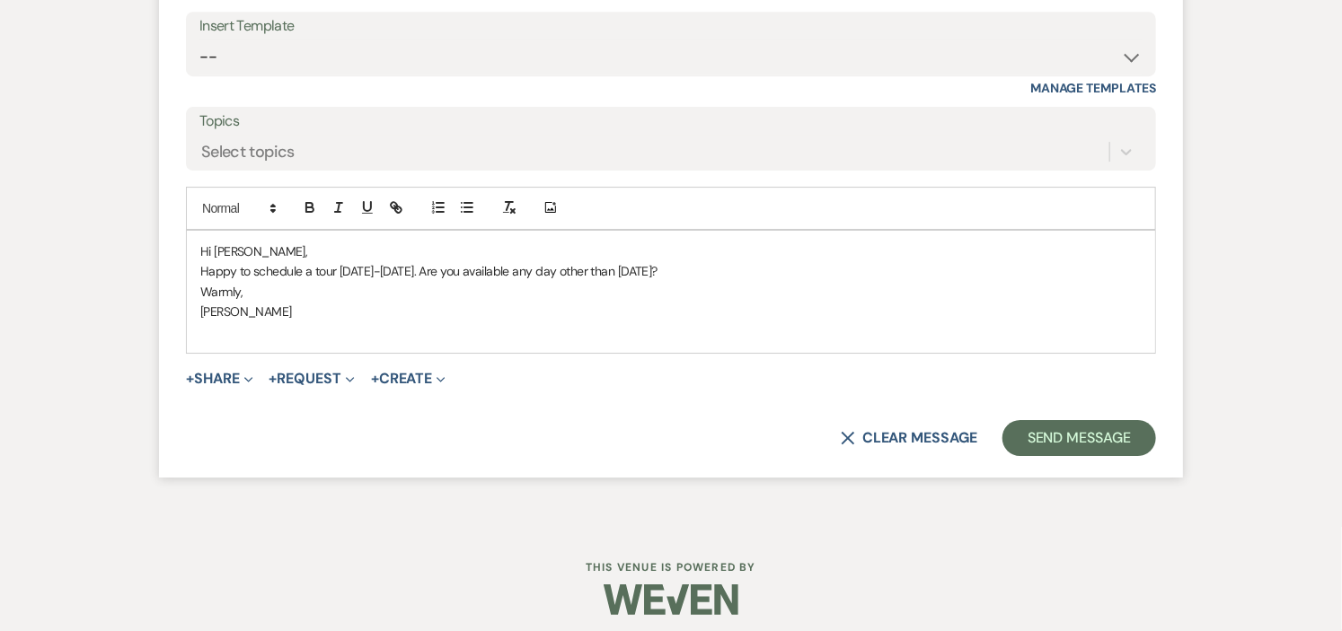
scroll to position [2578, 0]
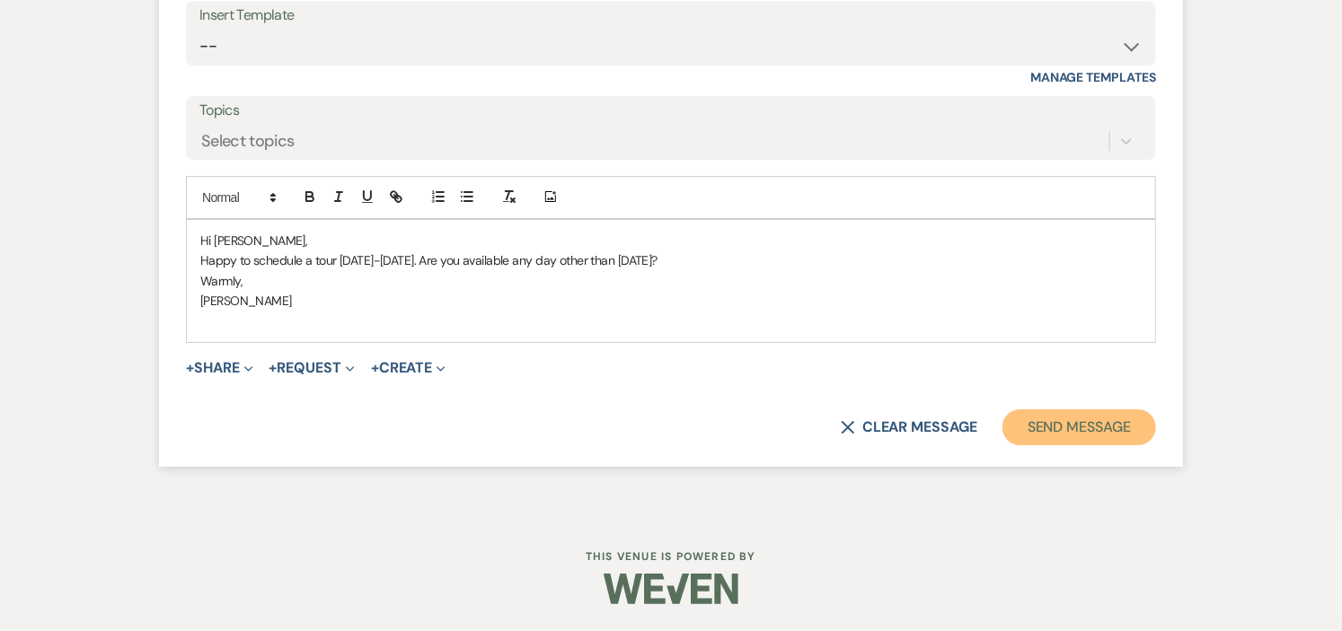
click at [1065, 427] on button "Send Message" at bounding box center [1079, 428] width 154 height 36
